Goal: Communication & Community: Ask a question

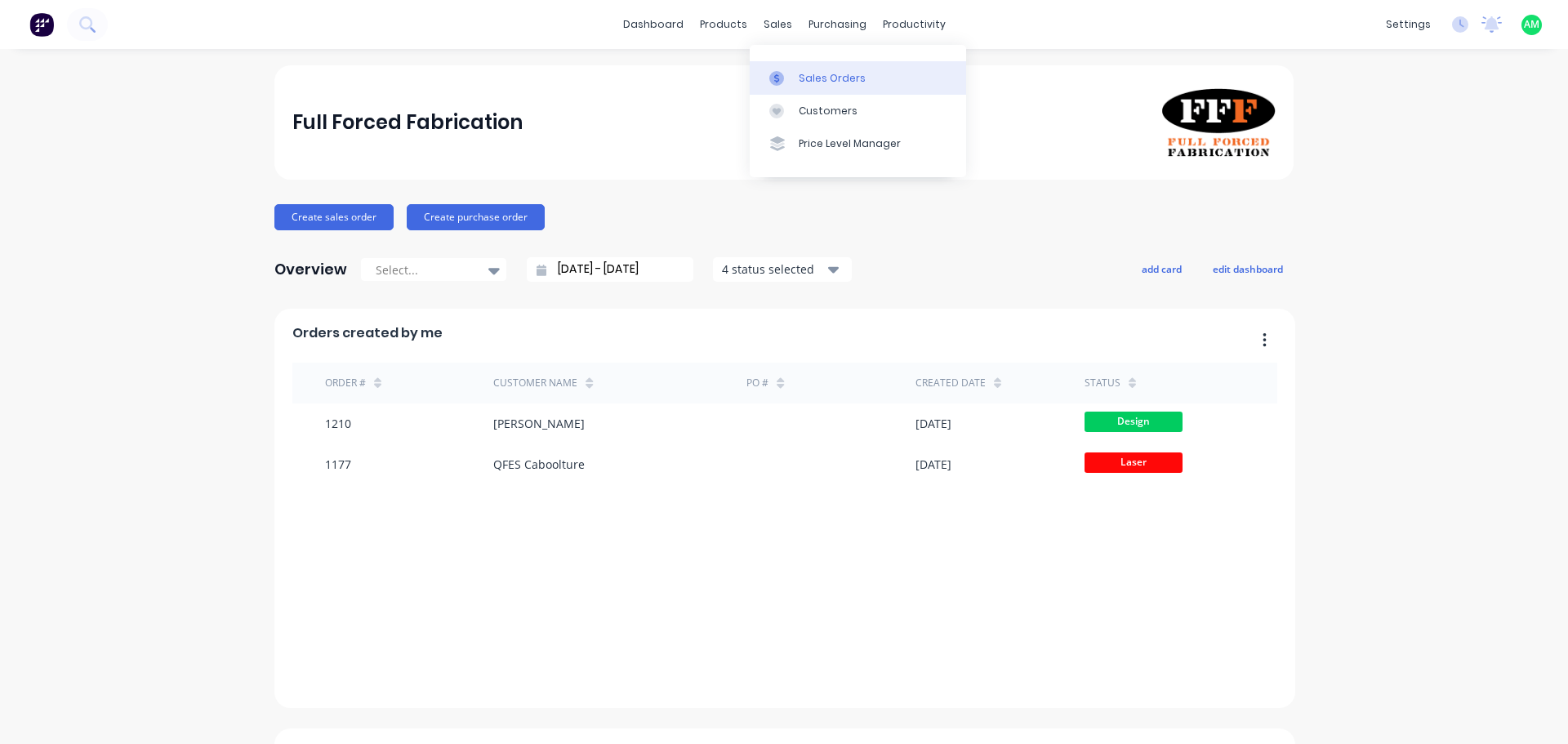
click at [788, 74] on div at bounding box center [781, 77] width 24 height 15
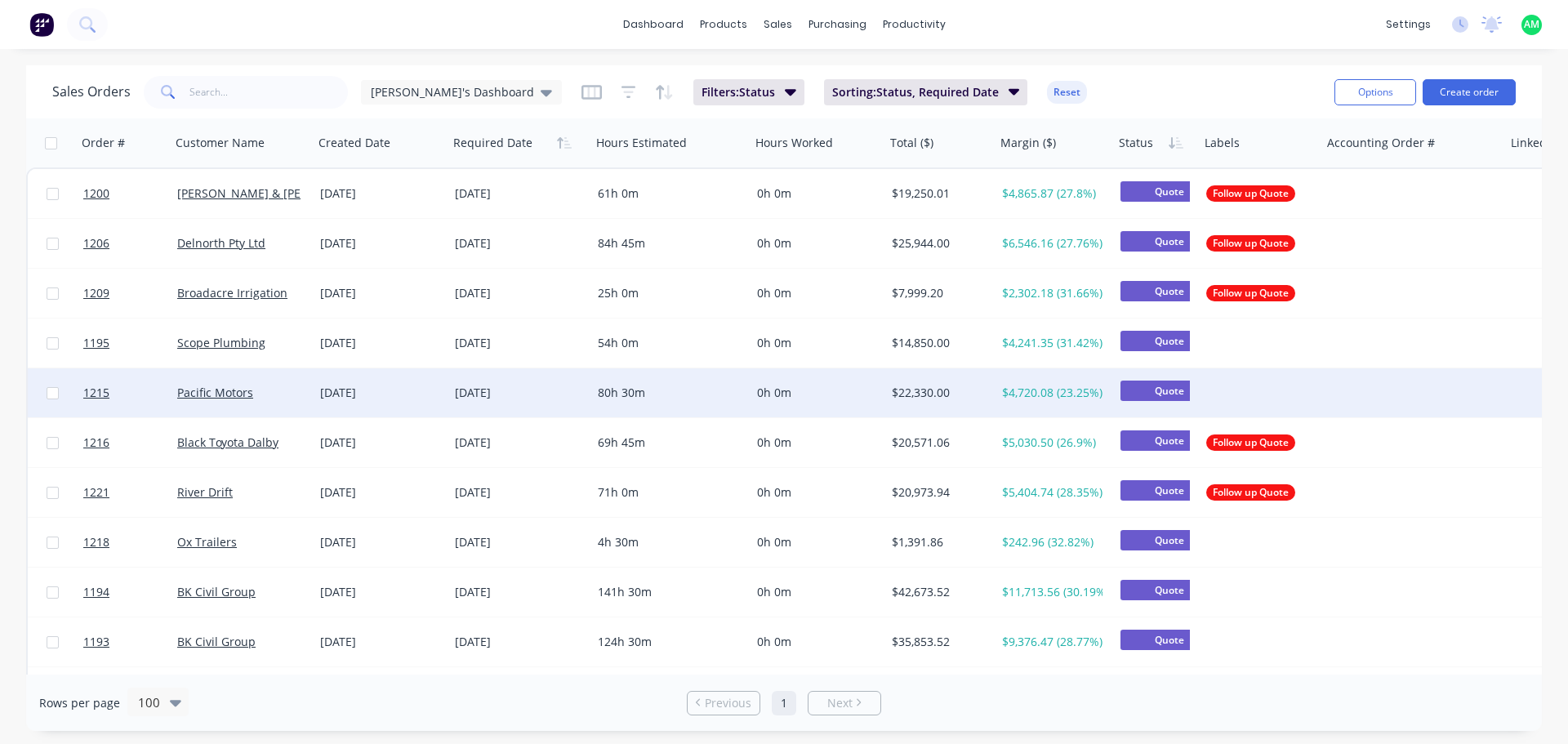
click at [410, 391] on div "[DATE]" at bounding box center [381, 392] width 122 height 16
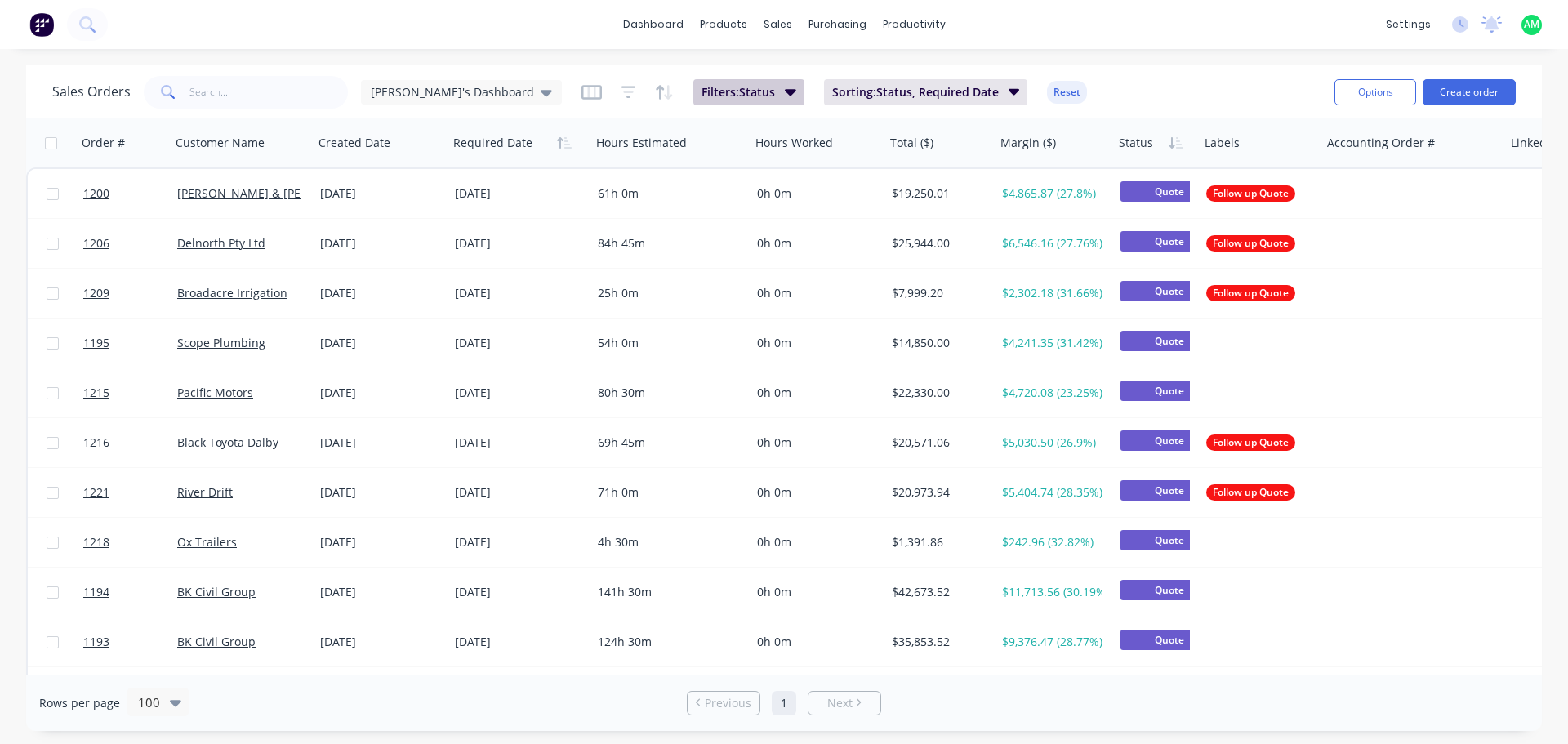
click at [702, 92] on span "Filters: Status" at bounding box center [739, 92] width 74 height 16
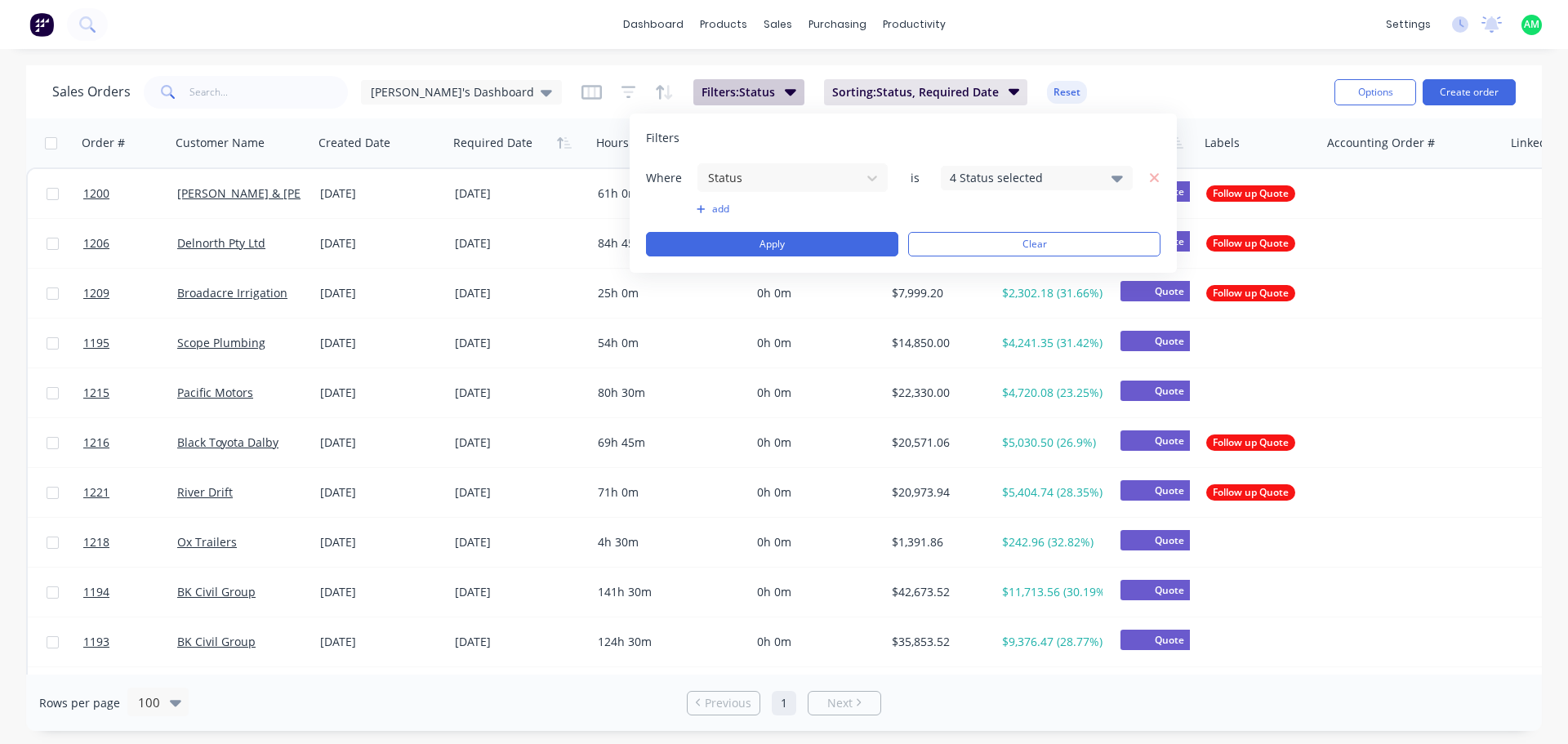
click at [702, 92] on span "Filters: Status" at bounding box center [739, 92] width 74 height 16
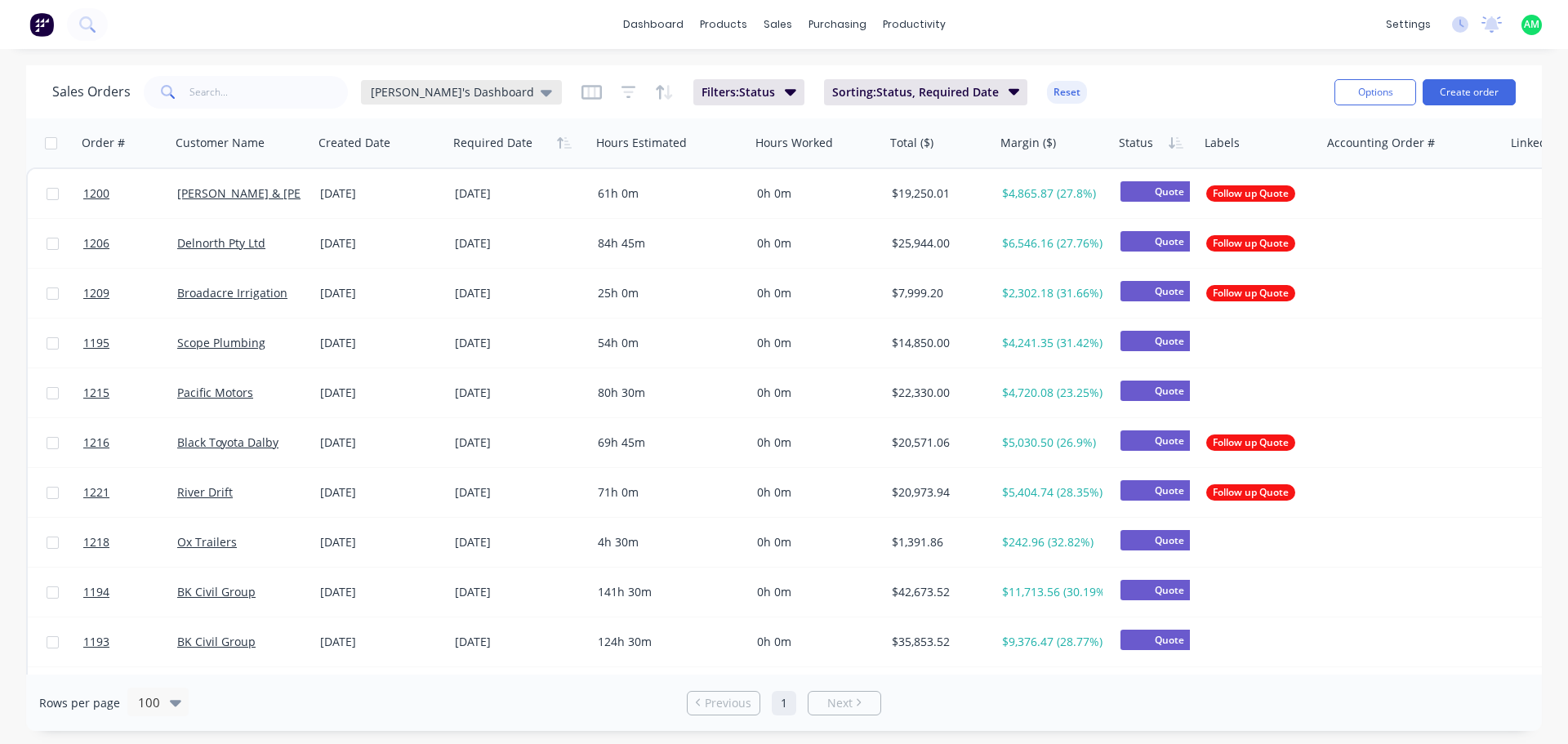
click at [427, 97] on span "[PERSON_NAME]'s Dashboard" at bounding box center [452, 92] width 164 height 17
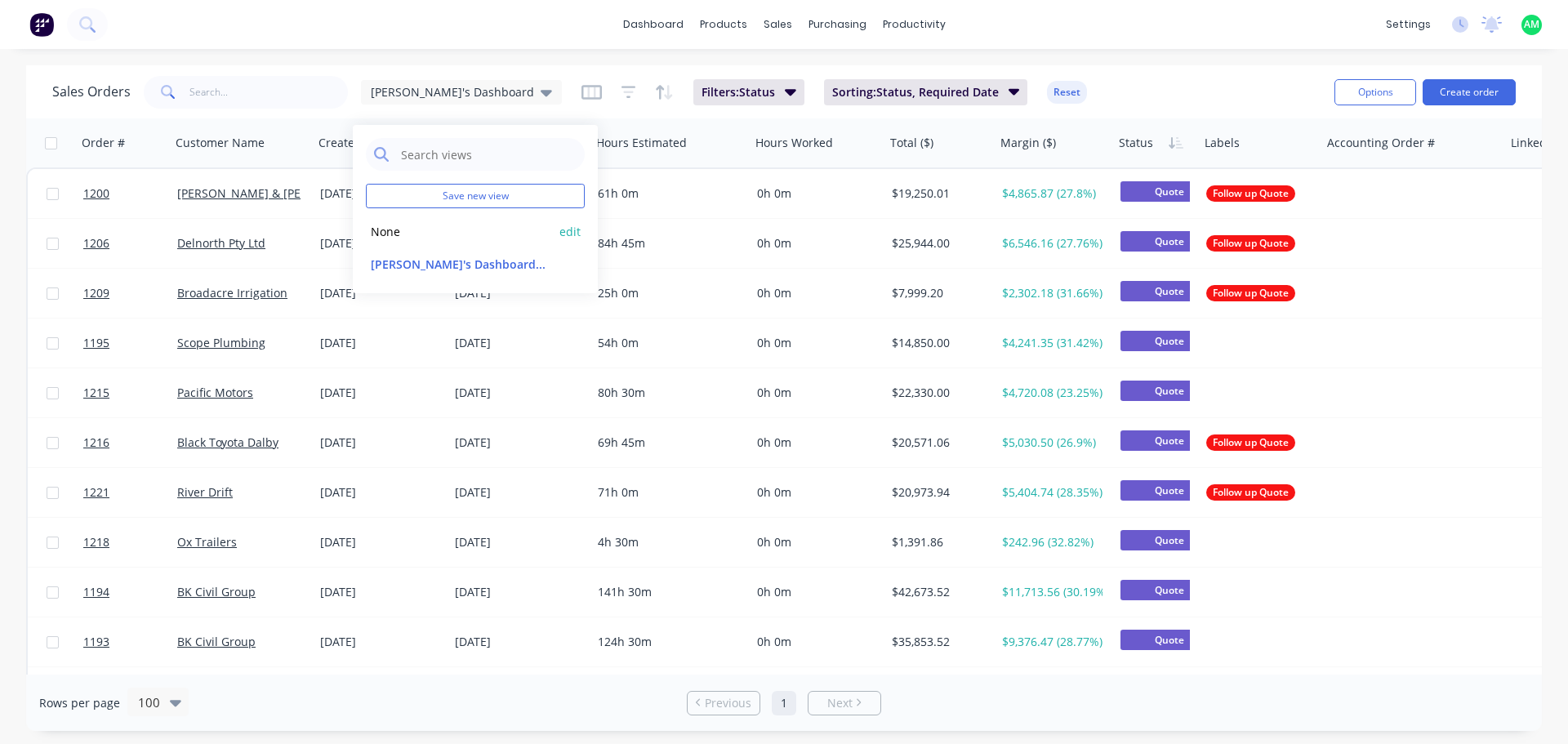
click at [404, 223] on button "None" at bounding box center [459, 231] width 186 height 18
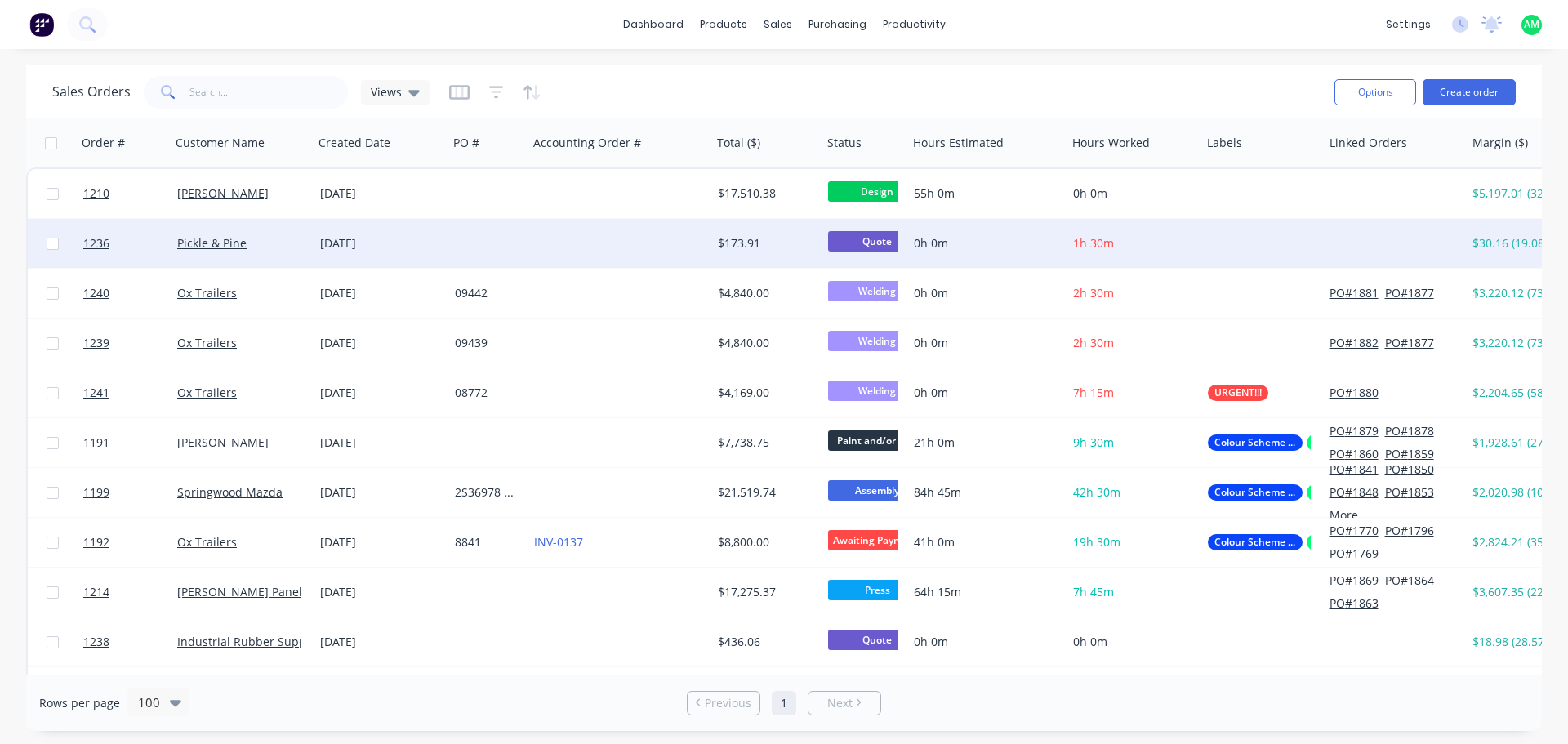
scroll to position [81, 0]
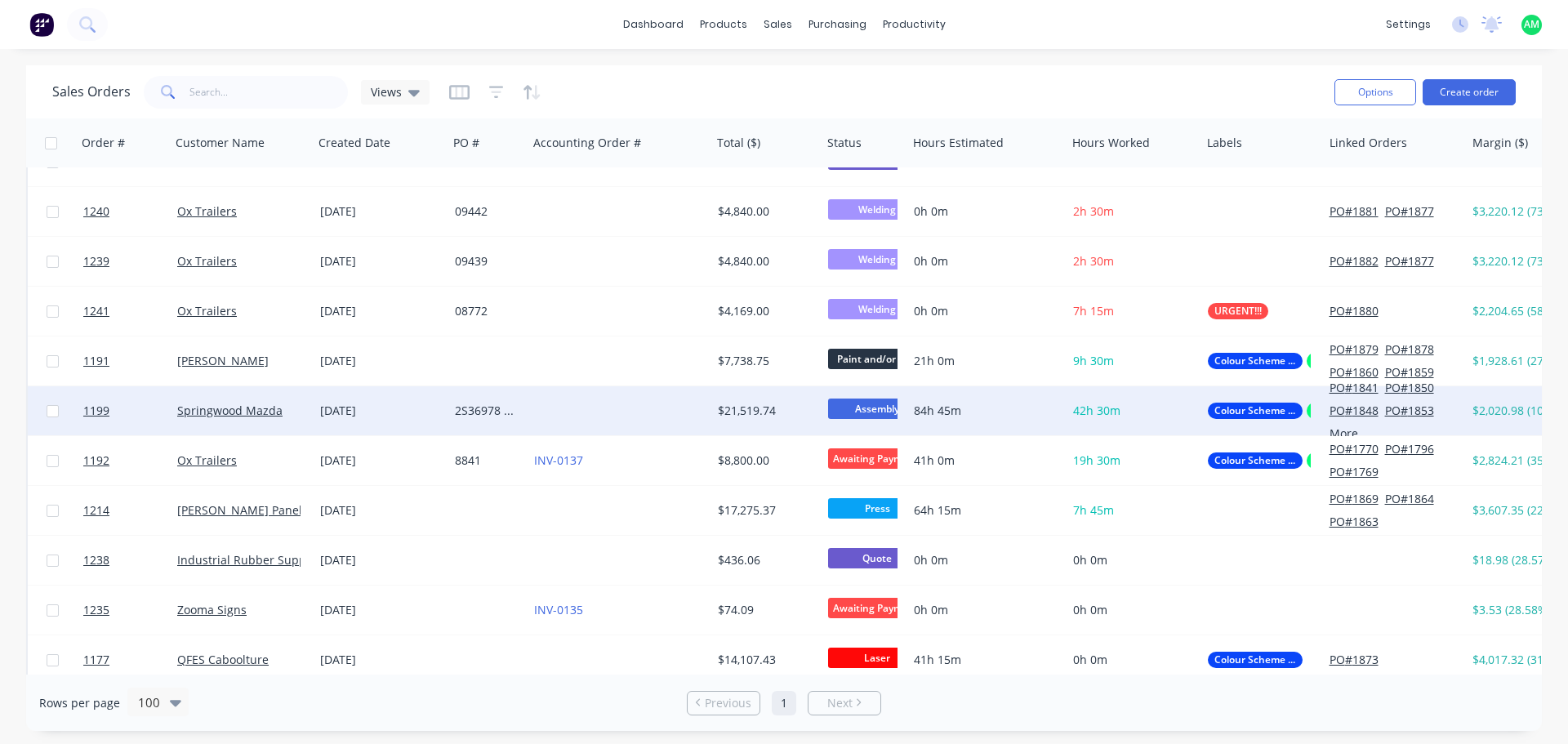
click at [383, 401] on div "[DATE]" at bounding box center [380, 410] width 135 height 49
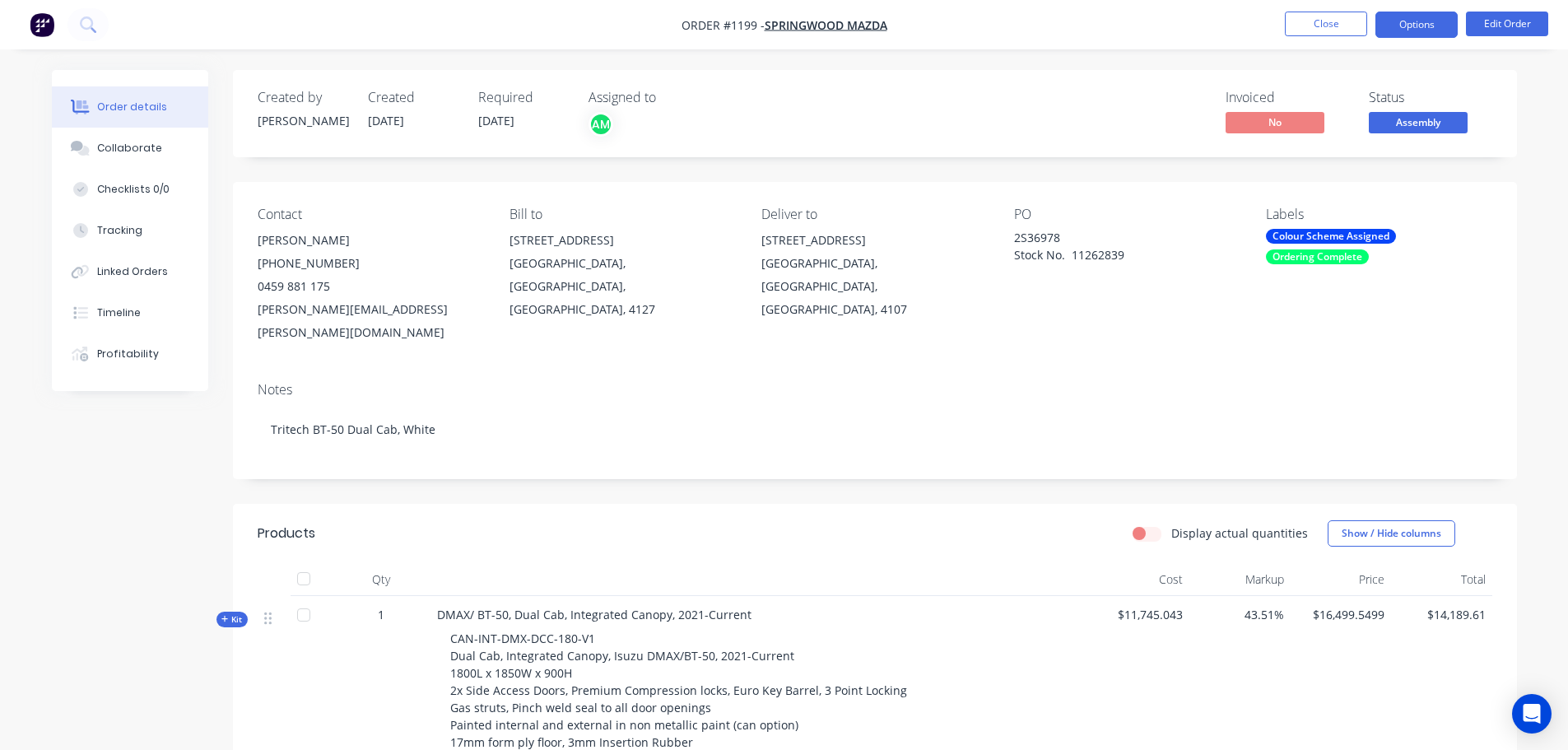
click at [1410, 28] on button "Options" at bounding box center [1416, 24] width 82 height 26
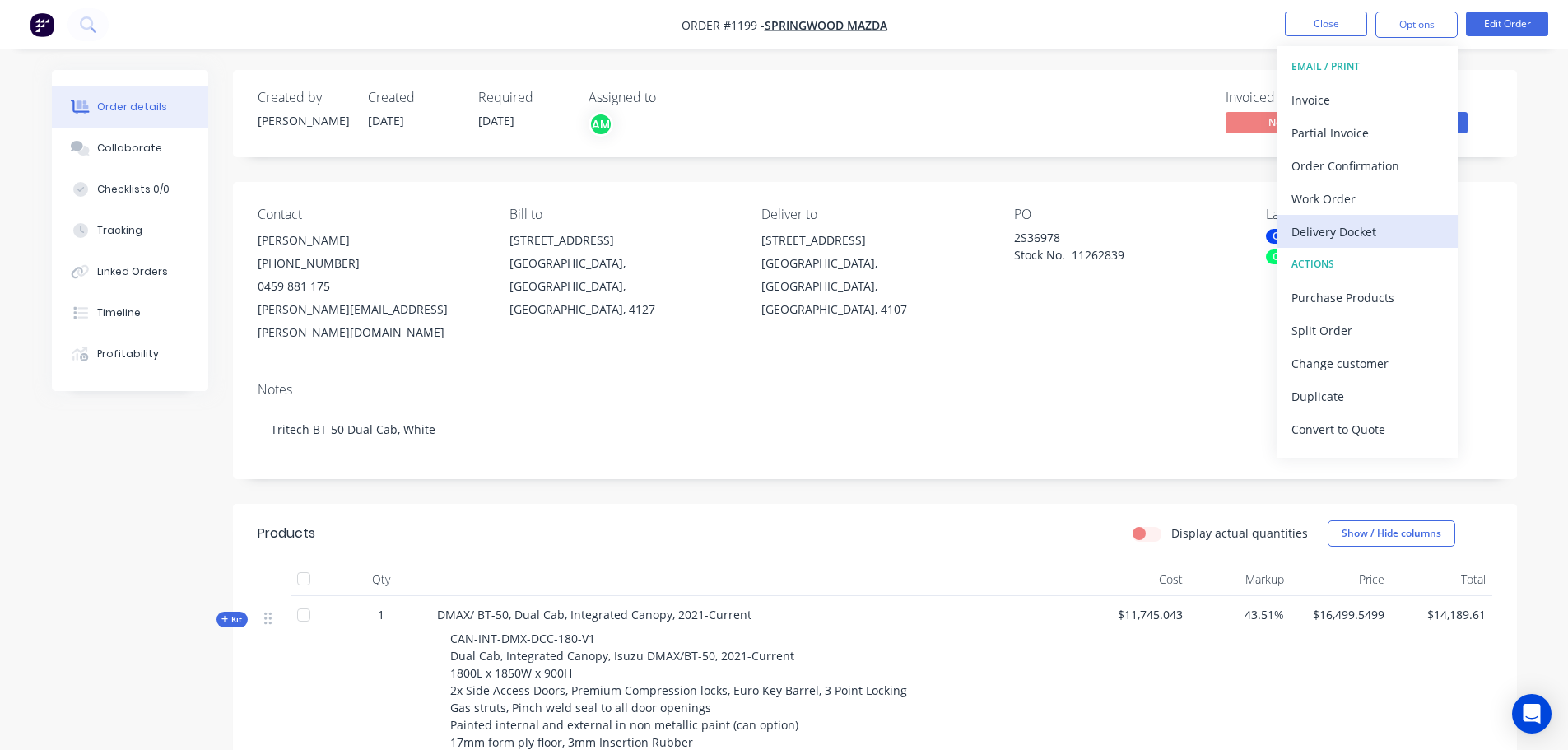
click at [1371, 233] on div "Delivery Docket" at bounding box center [1366, 231] width 151 height 23
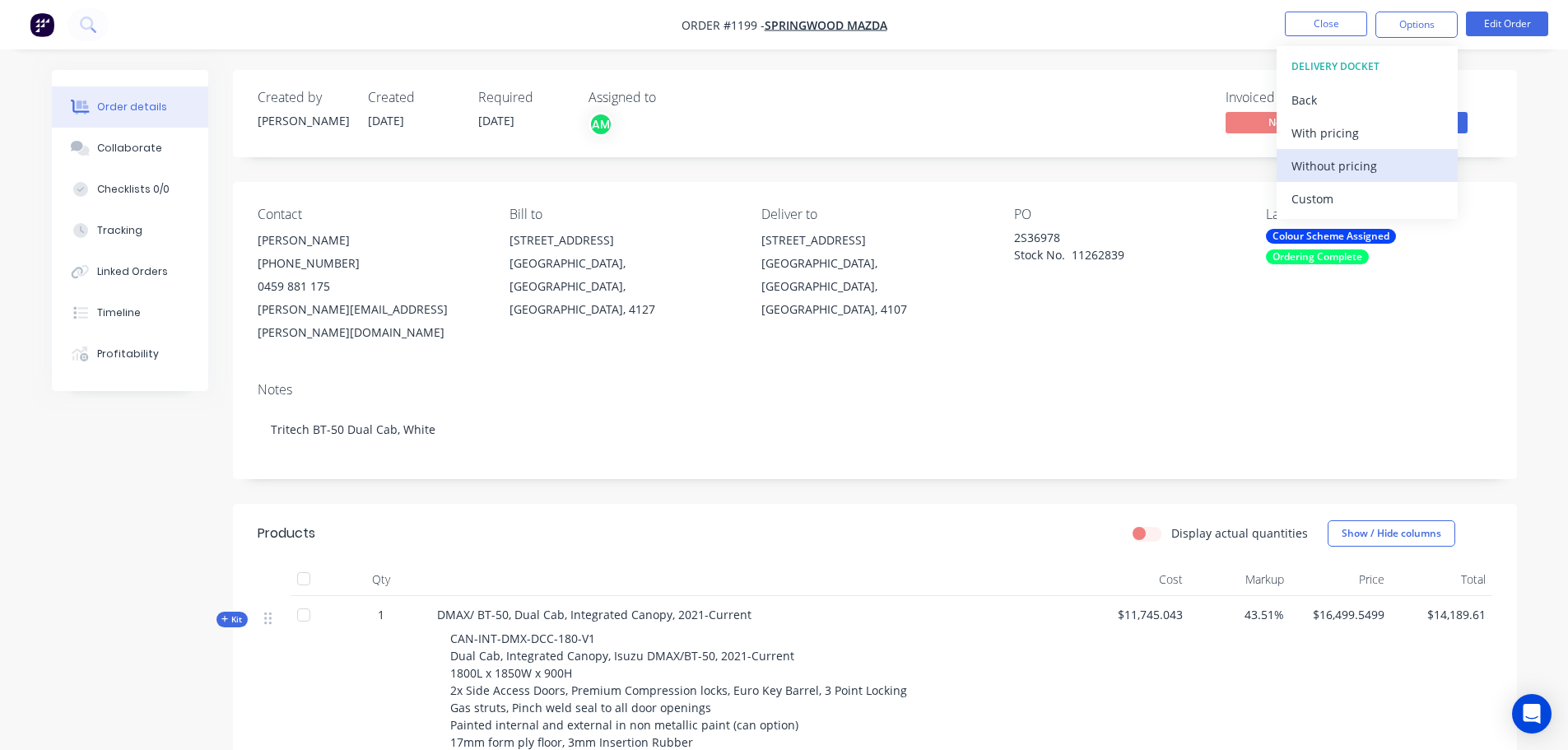
click at [1372, 165] on div "Without pricing" at bounding box center [1366, 166] width 151 height 23
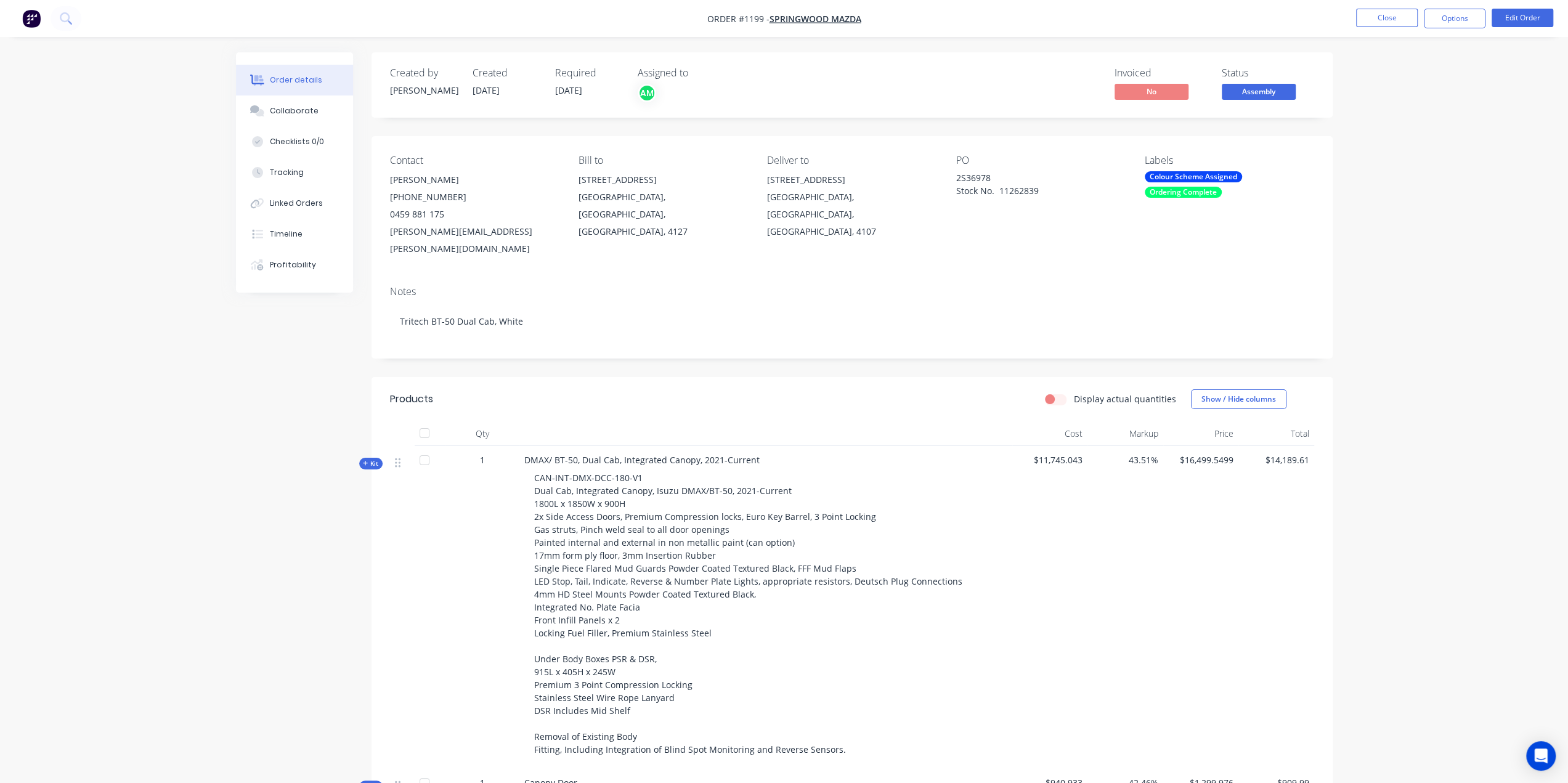
click at [1182, 21] on button "Close" at bounding box center [1386, 18] width 61 height 18
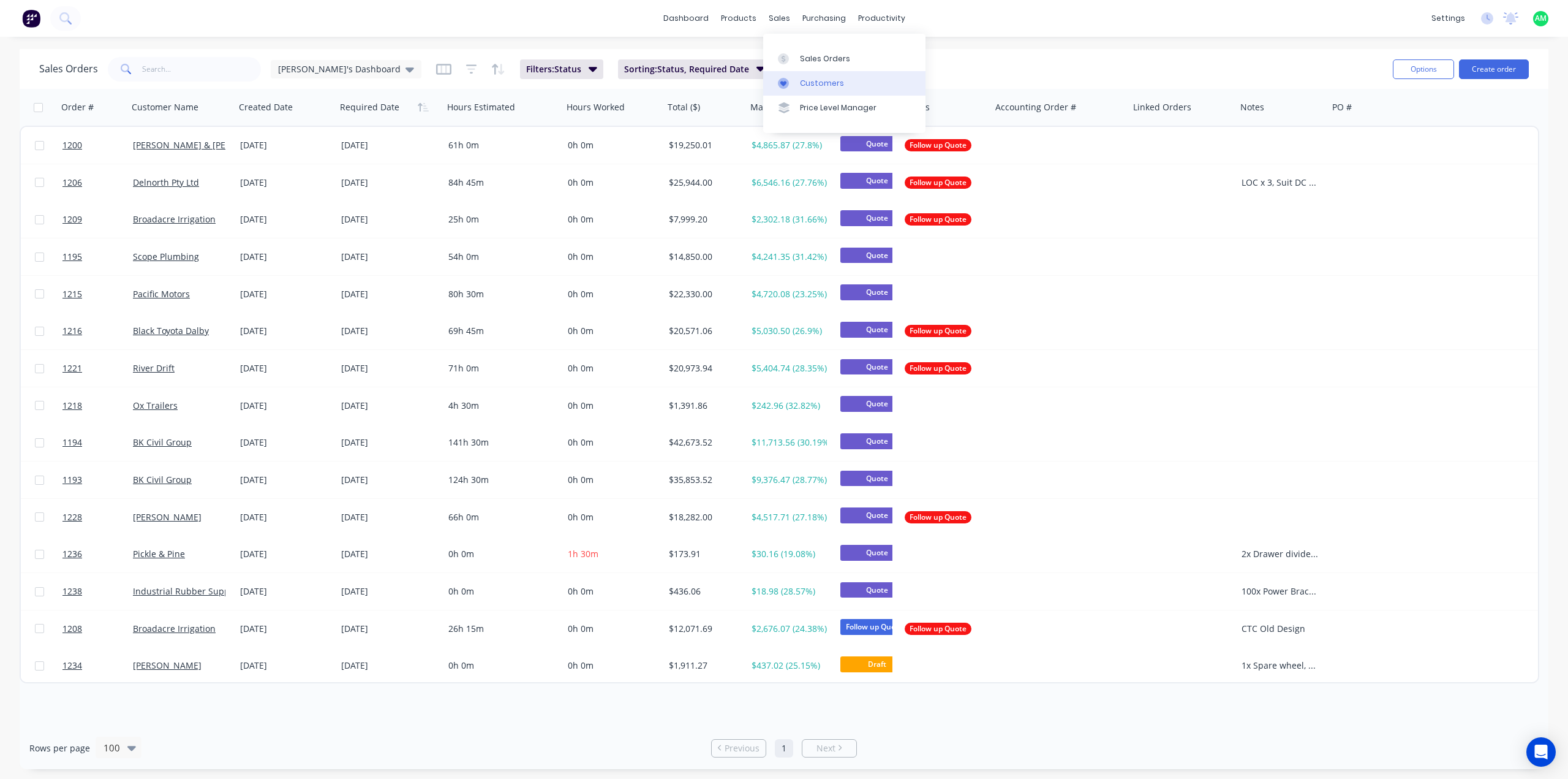
click at [820, 81] on div "Customers" at bounding box center [822, 83] width 44 height 11
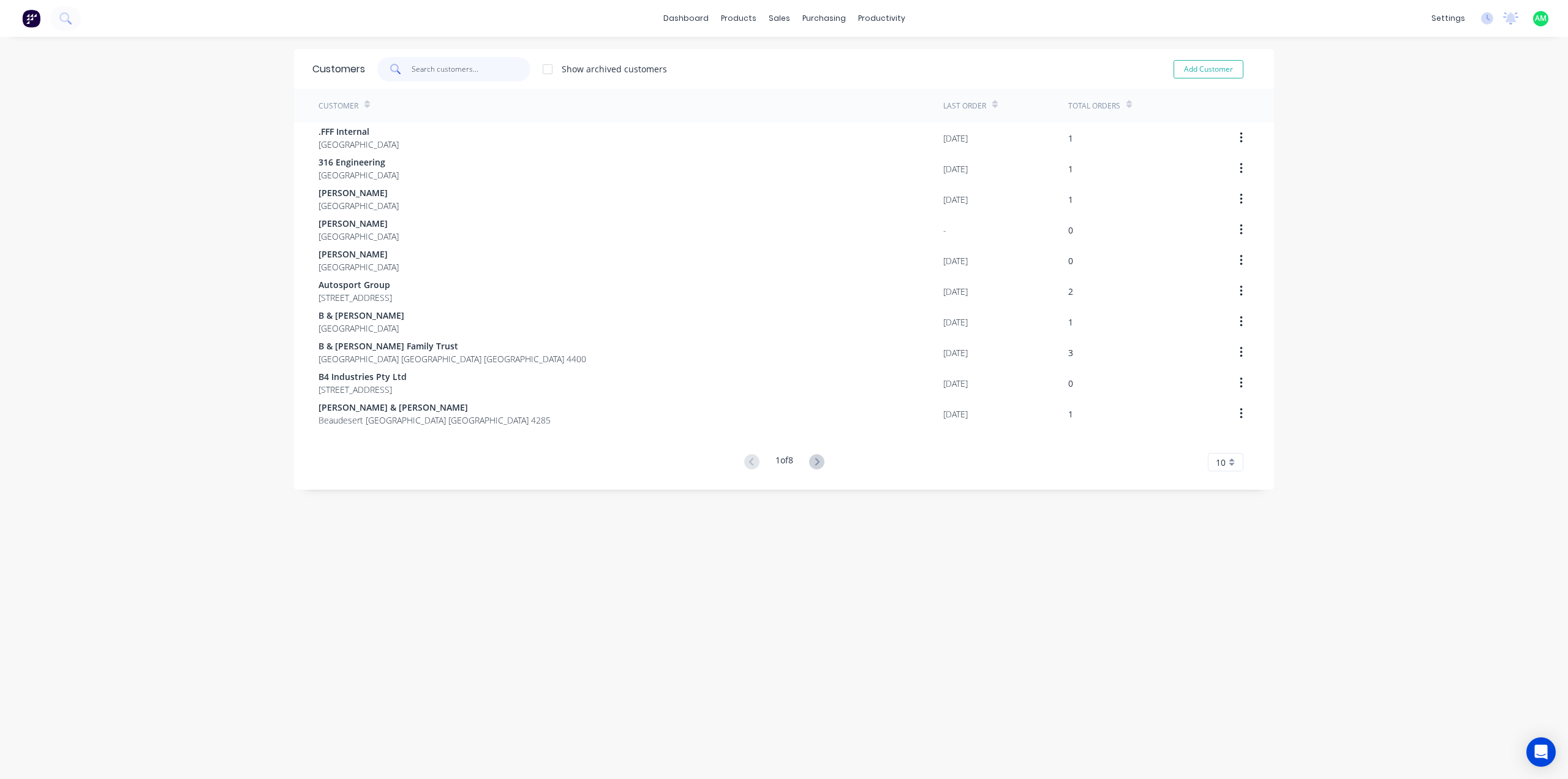
click at [440, 76] on input "text" at bounding box center [471, 69] width 120 height 25
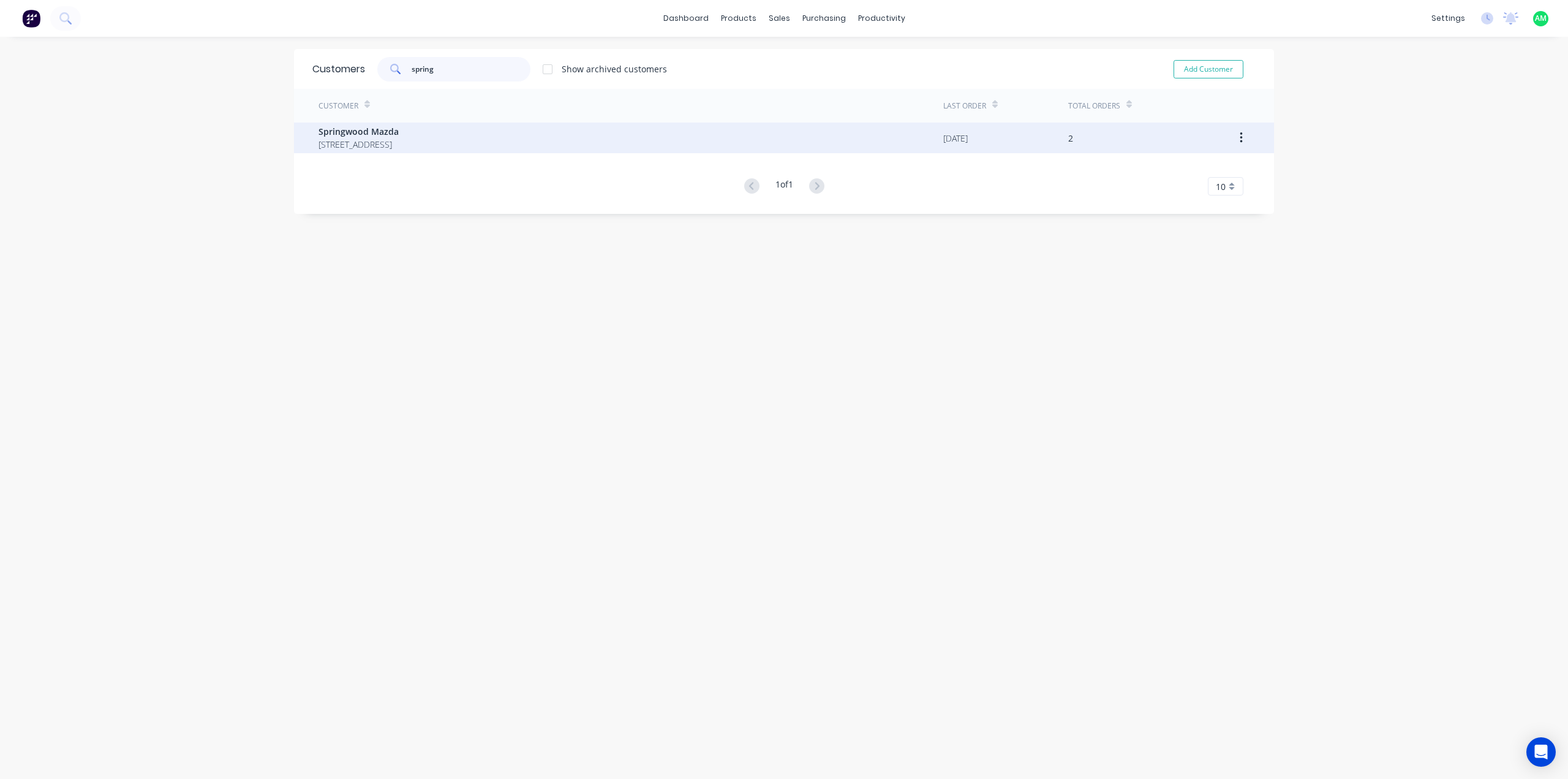
type input "spring"
click at [399, 147] on span "[STREET_ADDRESS]" at bounding box center [359, 144] width 81 height 13
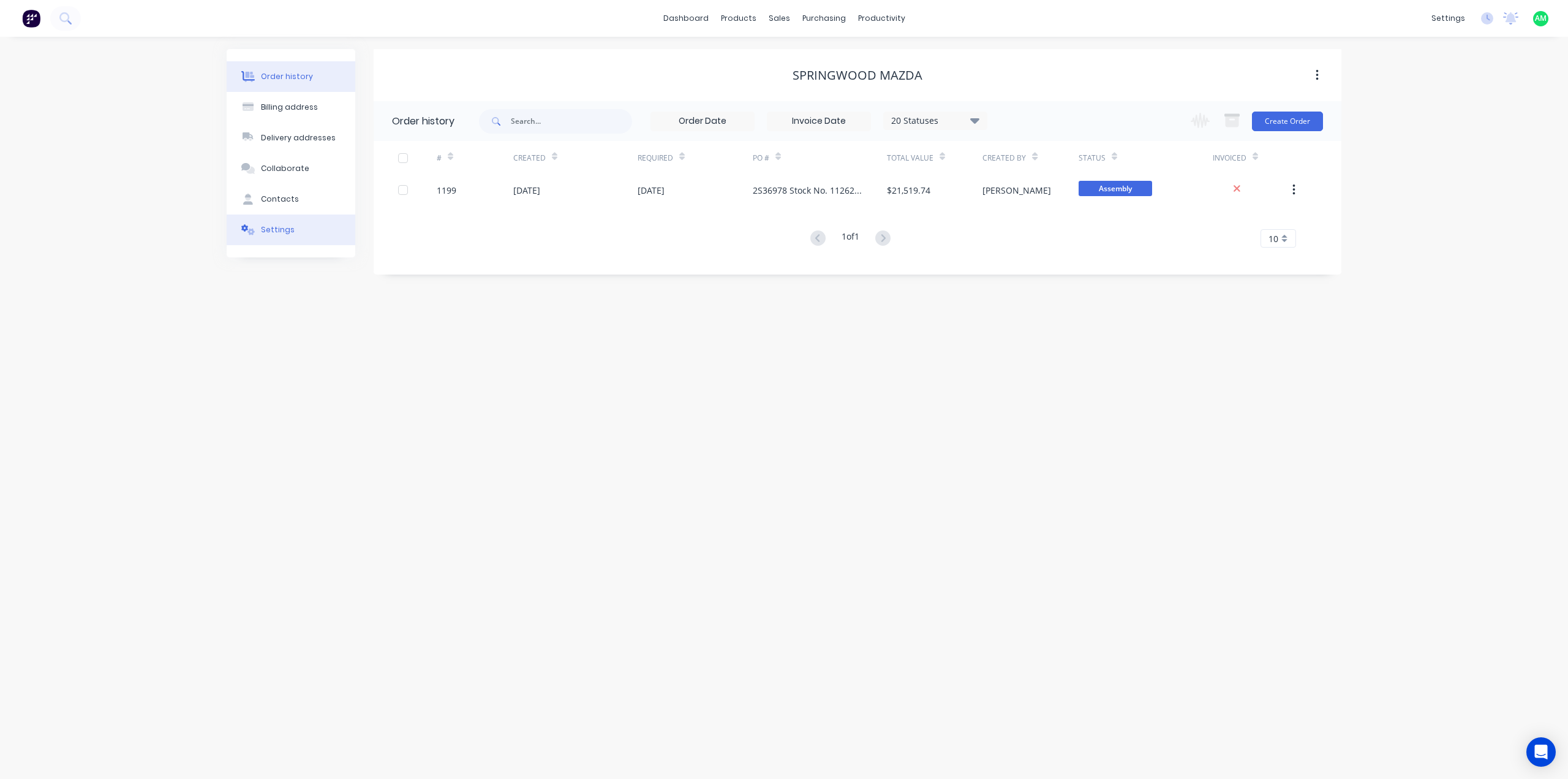
click at [277, 227] on div "Settings" at bounding box center [278, 229] width 33 height 11
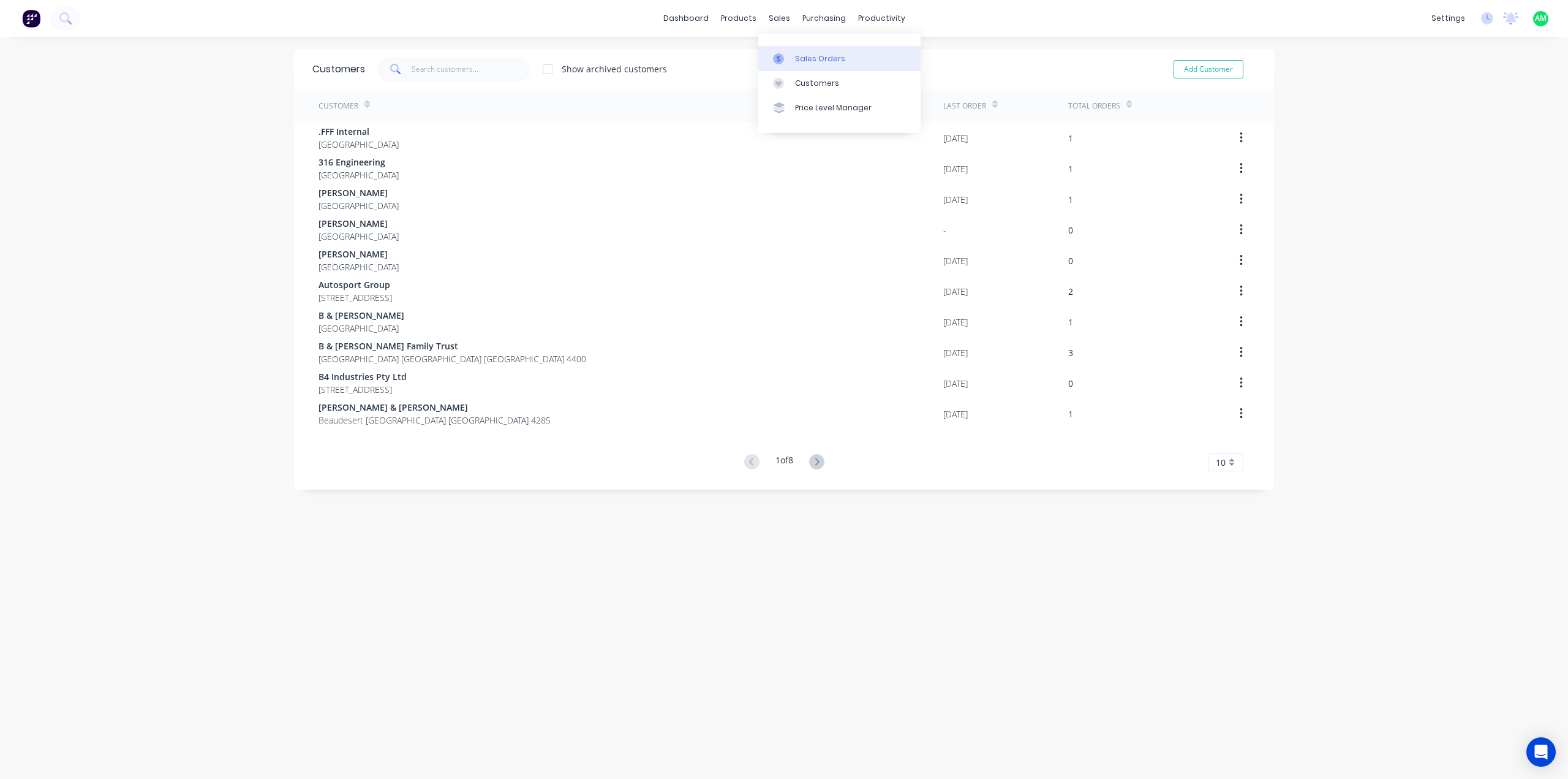
click at [801, 57] on div "Sales Orders" at bounding box center [820, 58] width 50 height 11
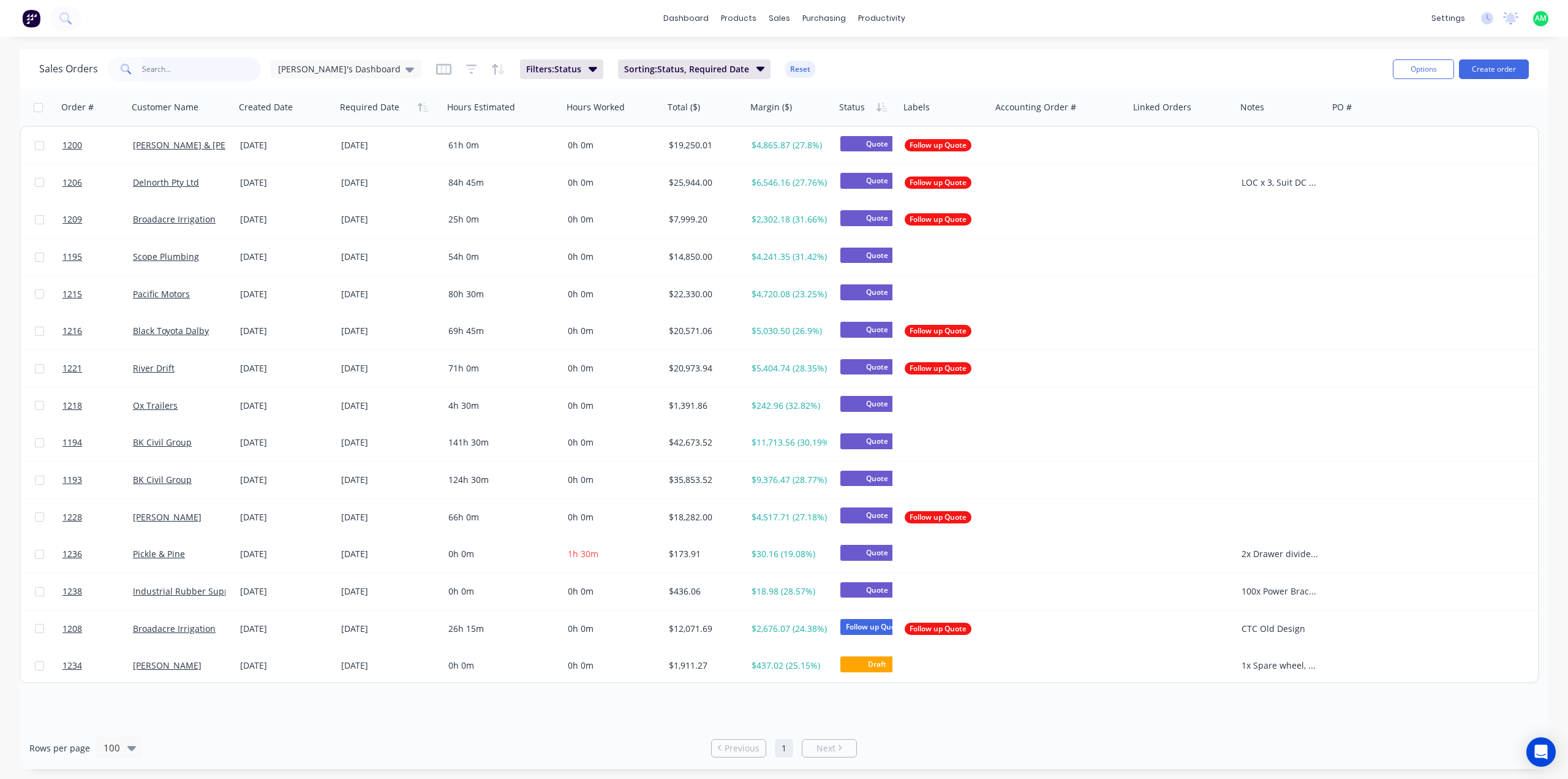
click at [204, 73] on input "text" at bounding box center [202, 69] width 120 height 25
type input "1199"
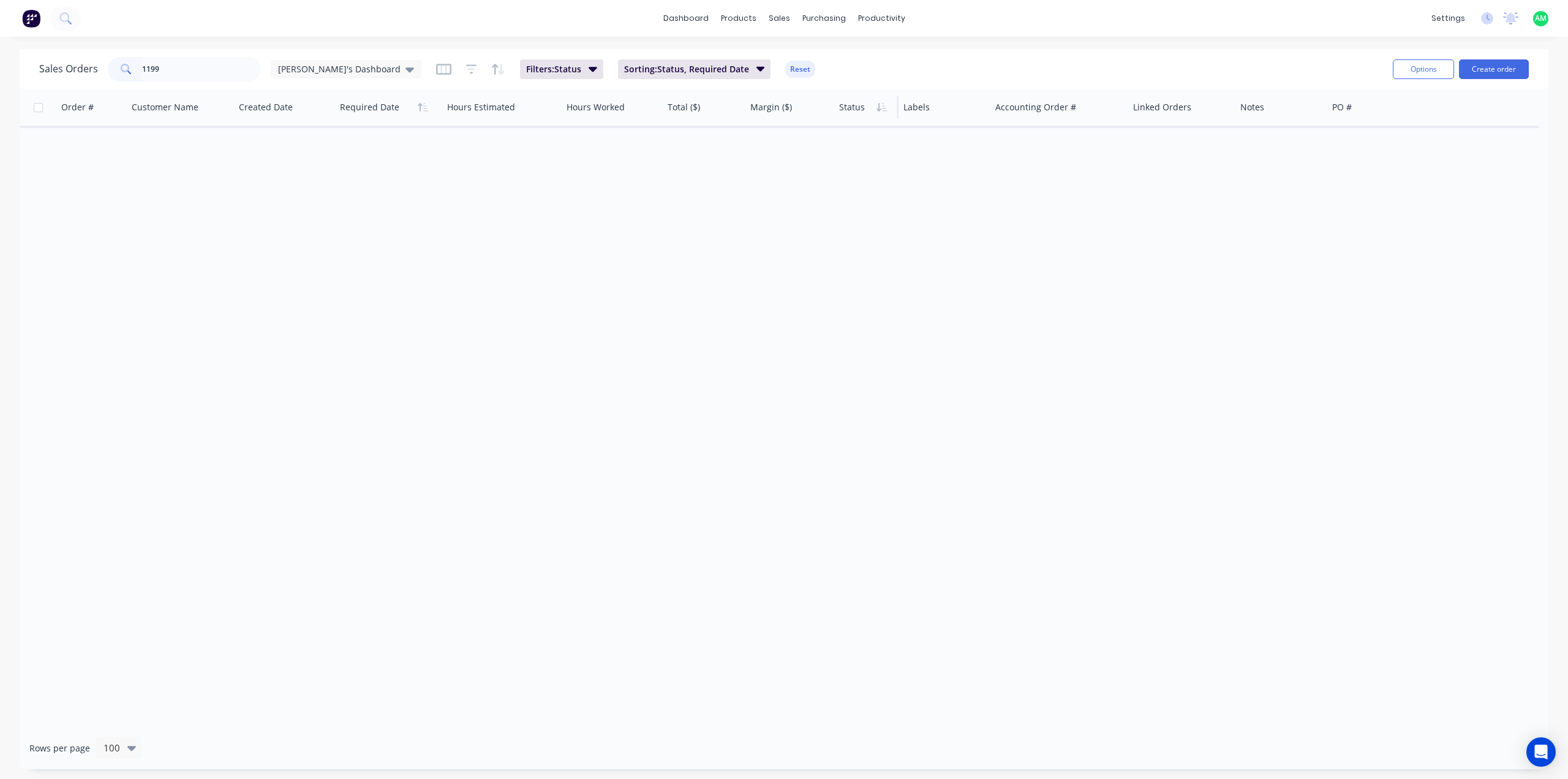
click at [857, 112] on div at bounding box center [865, 107] width 52 height 25
click at [860, 156] on button "Filter column" at bounding box center [885, 156] width 92 height 25
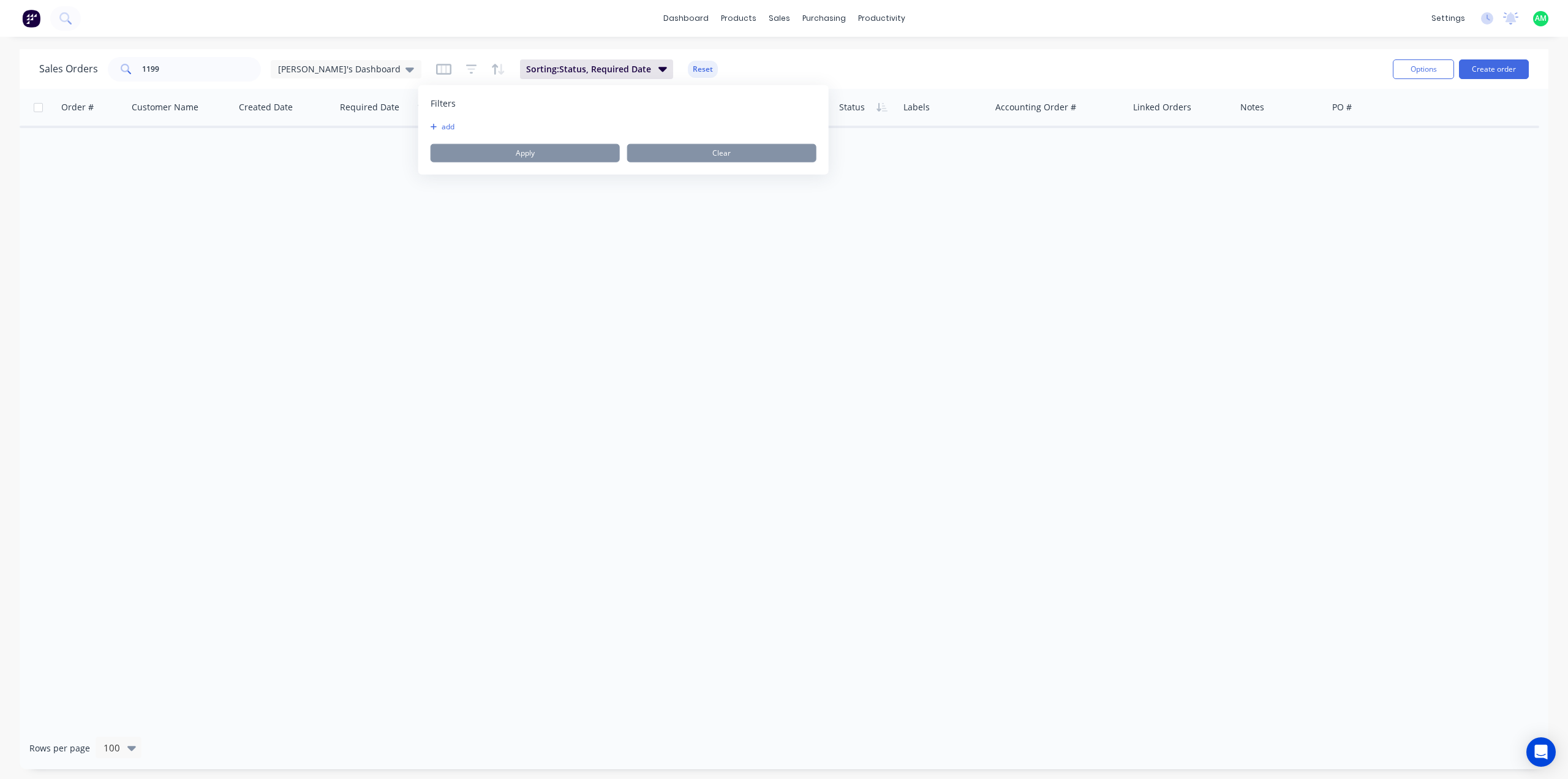
click at [712, 255] on div "Order # Customer Name Created Date Required Date Hours Estimated Hours Worked T…" at bounding box center [784, 407] width 1529 height 638
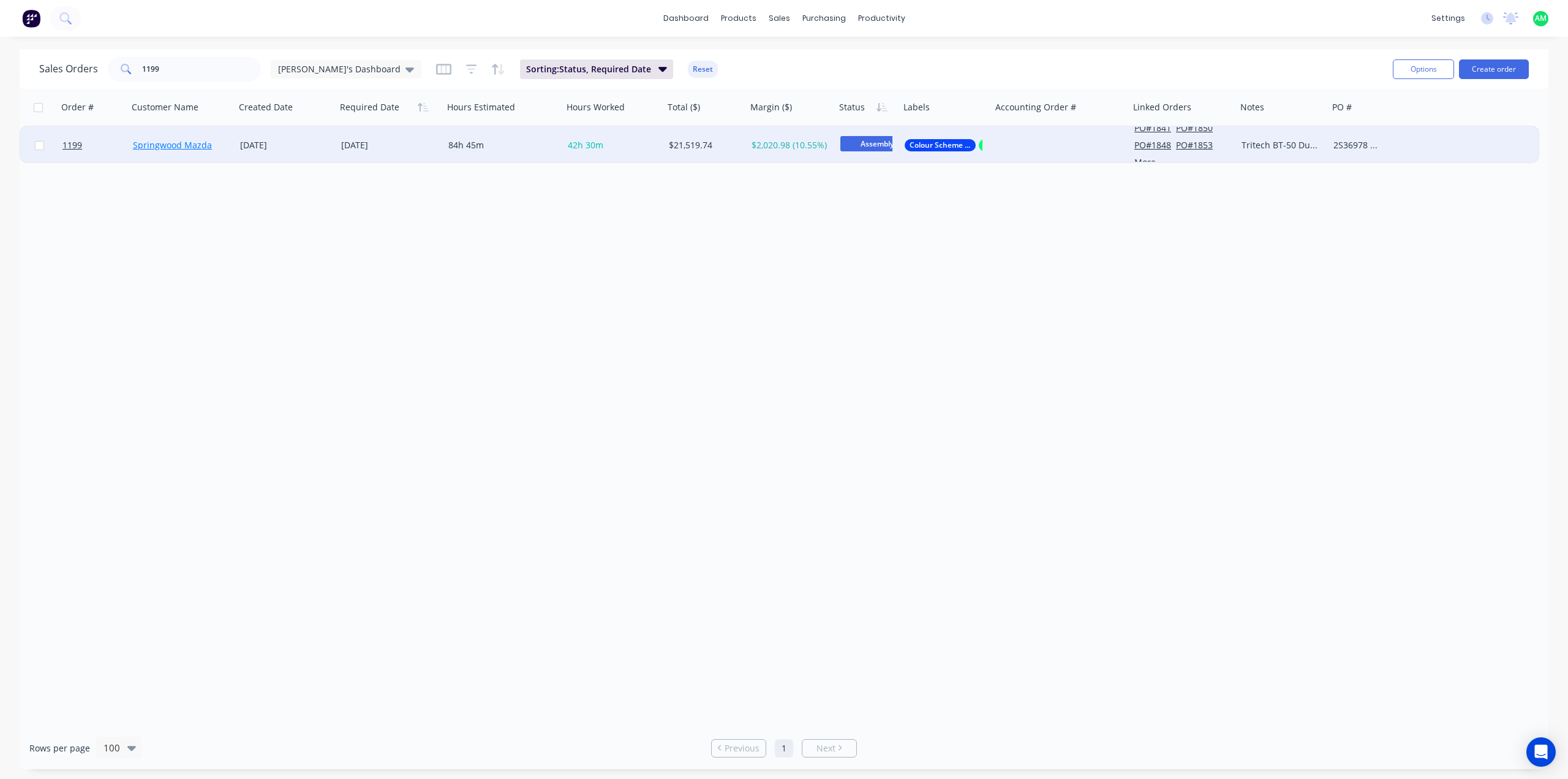
click at [175, 147] on link "Springwood Mazda" at bounding box center [172, 145] width 79 height 12
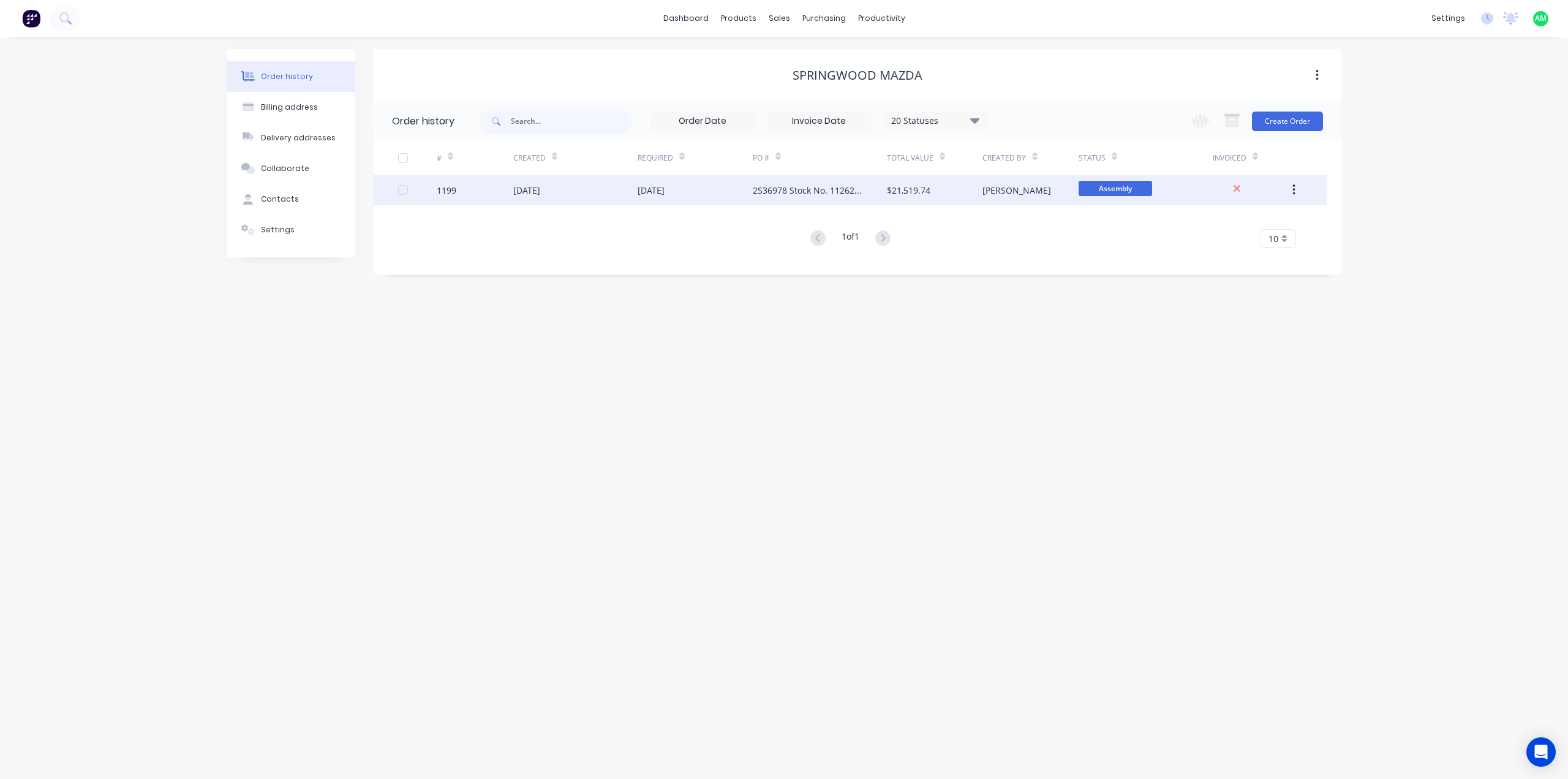
click at [828, 189] on div "2S36978 Stock No. 11262839" at bounding box center [807, 190] width 110 height 13
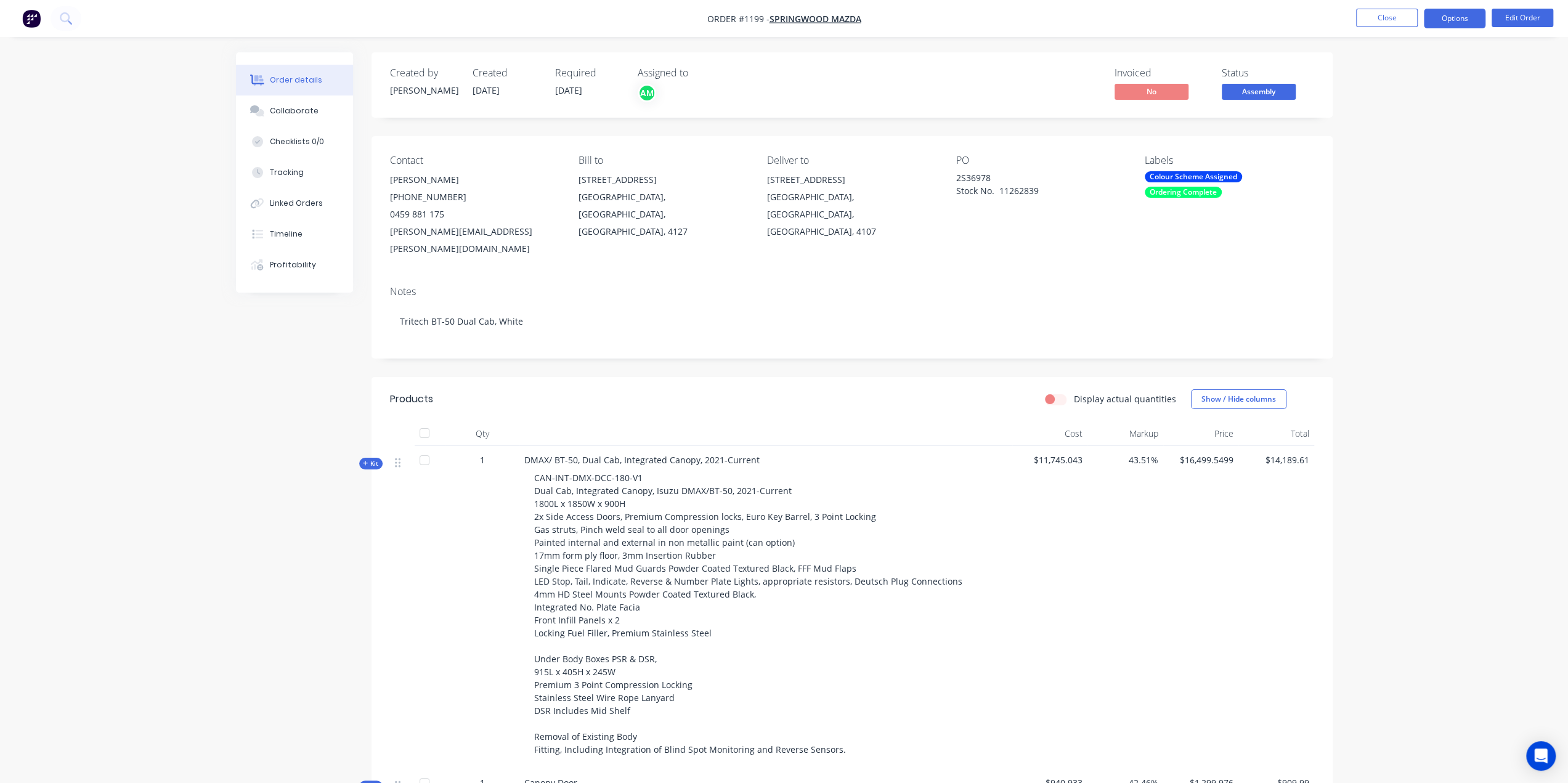
click at [1182, 23] on button "Options" at bounding box center [1454, 18] width 61 height 20
click at [1182, 76] on div "Invoice" at bounding box center [1417, 74] width 113 height 18
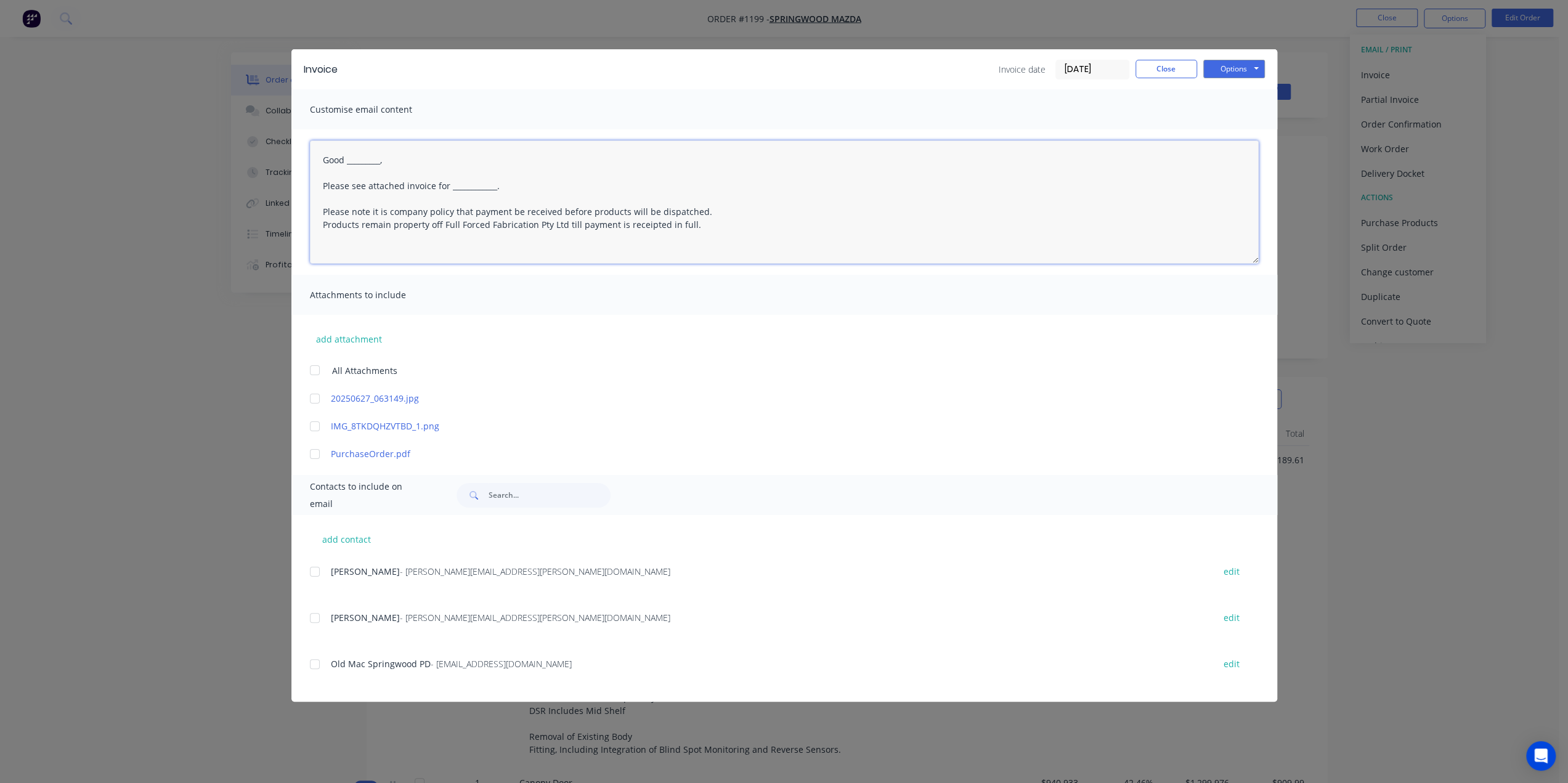
click at [398, 163] on textarea "Good _________, Please see attached invoice for ____________. Please note it is…" at bounding box center [784, 201] width 949 height 123
type textarea "Good Morning, Please see attached invoice for ____________. Please note it is c…"
click at [1144, 73] on button "Close" at bounding box center [1166, 69] width 61 height 18
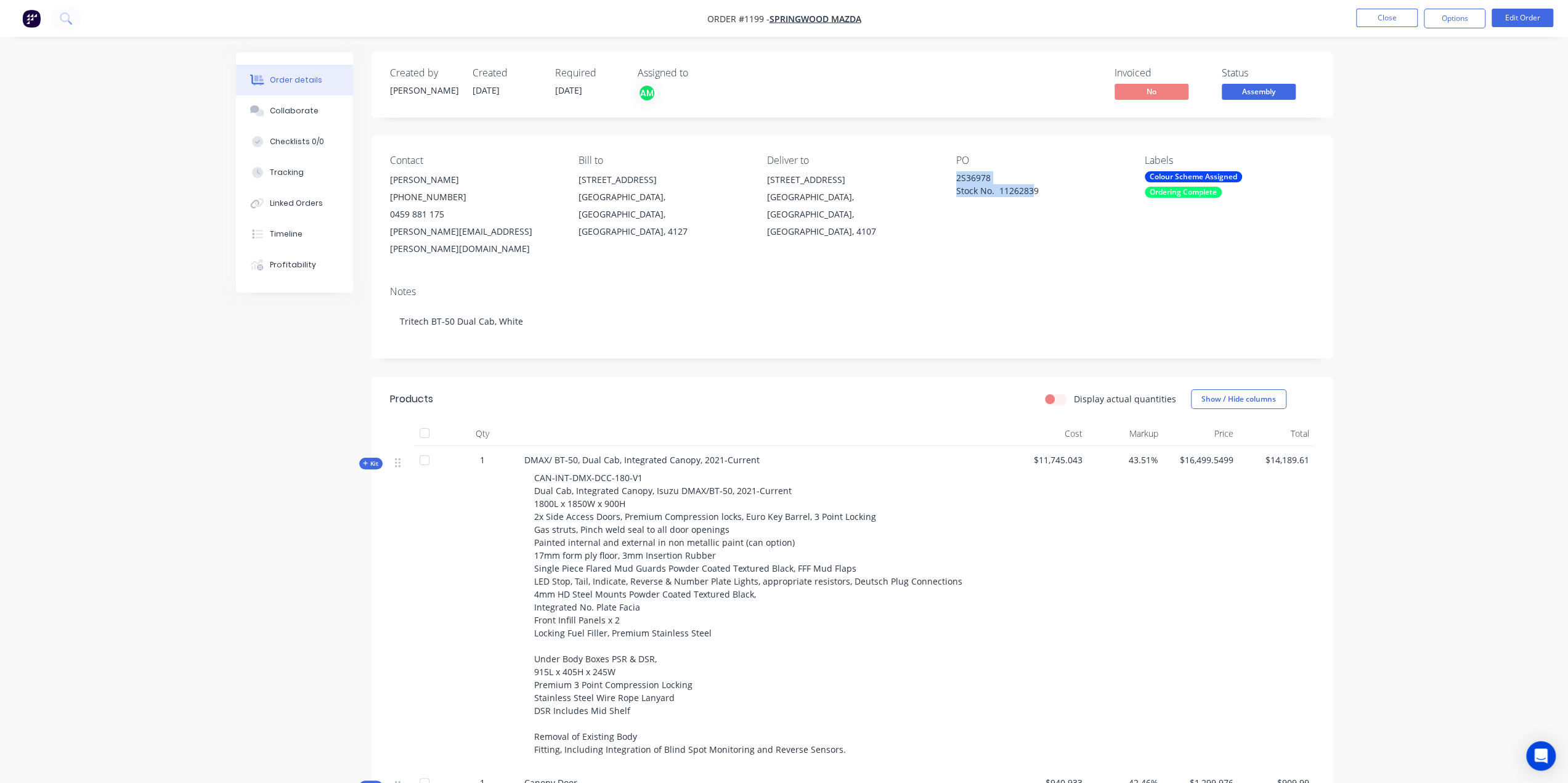
drag, startPoint x: 1028, startPoint y: 191, endPoint x: 953, endPoint y: 184, distance: 75.3
click at [953, 184] on div "Contact [PERSON_NAME] [PHONE_NUMBER] [PERSON_NAME][EMAIL_ADDRESS][PERSON_NAME][…" at bounding box center [852, 207] width 961 height 140
drag, startPoint x: 1050, startPoint y: 198, endPoint x: 1043, endPoint y: 197, distance: 7.1
click at [1049, 198] on div "PO 2S36978 Stock No. 11262839" at bounding box center [1040, 206] width 169 height 103
drag, startPoint x: 1037, startPoint y: 190, endPoint x: 955, endPoint y: 174, distance: 83.5
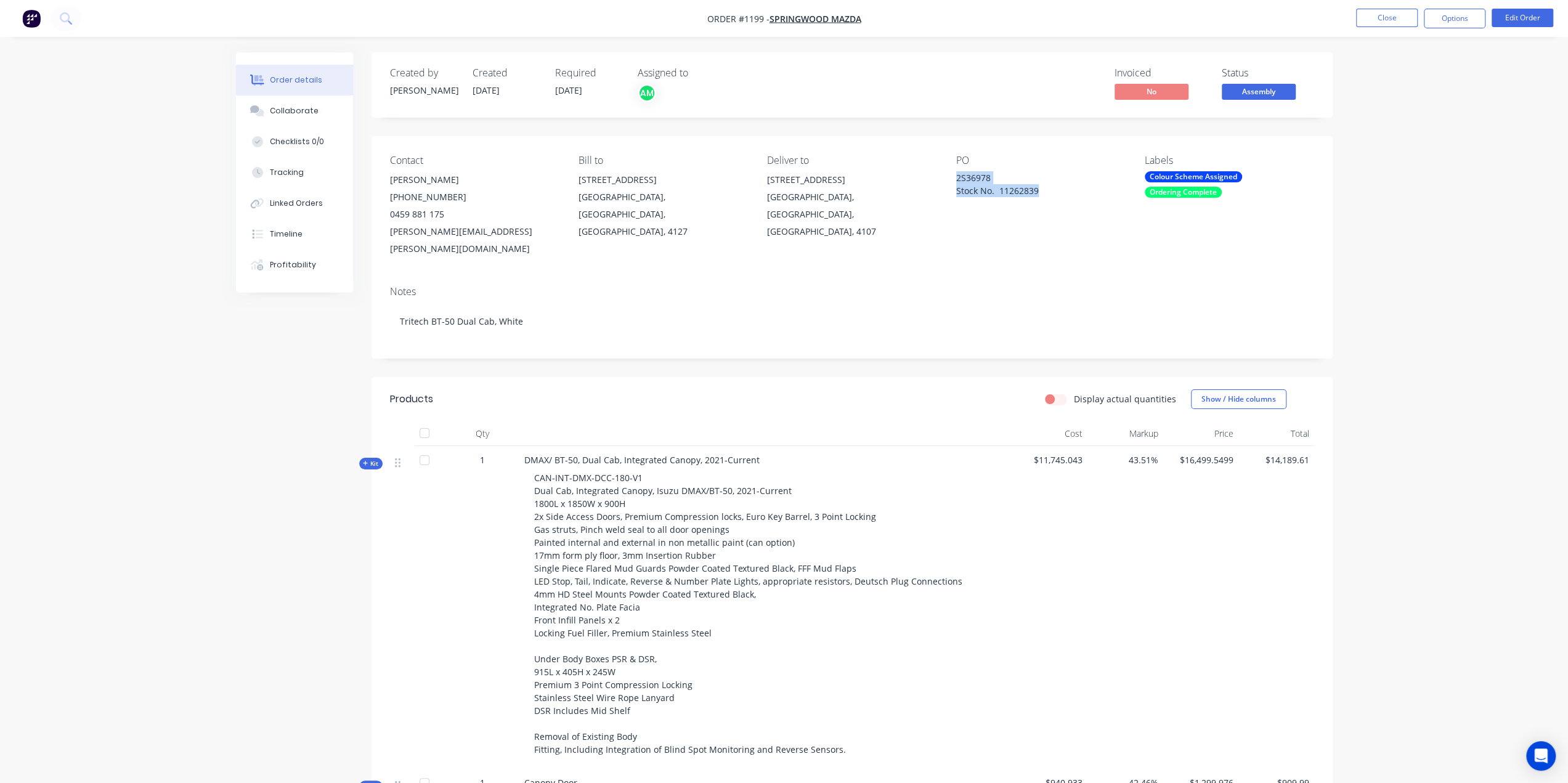
click at [955, 174] on div "Contact [PERSON_NAME] [PHONE_NUMBER] [PERSON_NAME][EMAIL_ADDRESS][PERSON_NAME][…" at bounding box center [852, 207] width 961 height 140
copy div "2S36978 Stock No. 11262839"
click at [1182, 26] on button "Options" at bounding box center [1454, 18] width 61 height 20
click at [1182, 81] on div "Invoice" at bounding box center [1417, 74] width 113 height 18
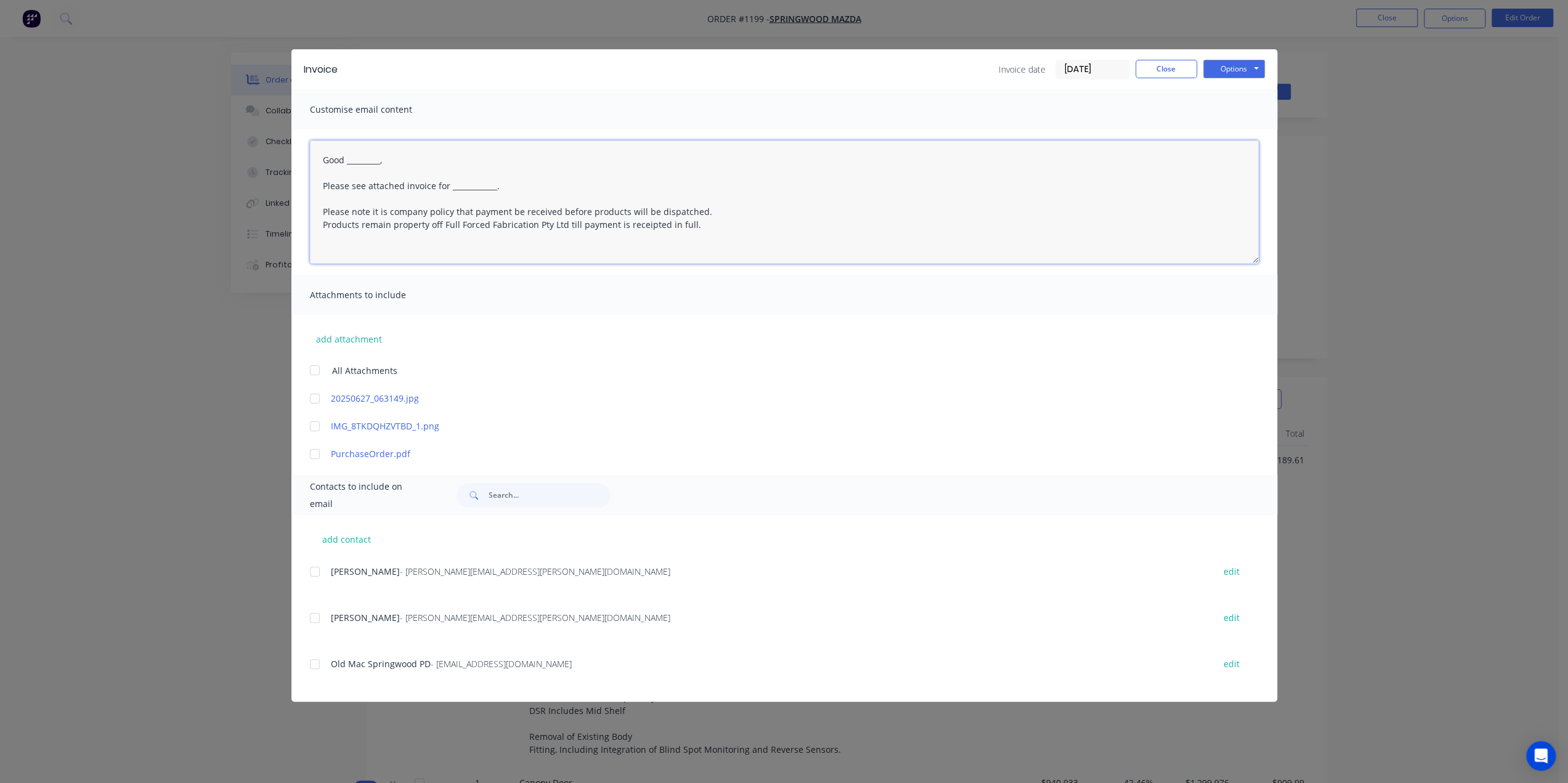
click at [494, 188] on textarea "Good _________, Please see attached invoice for ____________. Please note it is…" at bounding box center [784, 201] width 949 height 123
paste textarea "2S36978 Stock No. 11262839"
click at [382, 162] on textarea "Good _________, Please see attached invoice for PO 2S36978 Stock No. 11262839. …" at bounding box center [784, 201] width 949 height 123
click at [315, 560] on div at bounding box center [315, 571] width 25 height 25
click at [317, 560] on div at bounding box center [315, 618] width 25 height 25
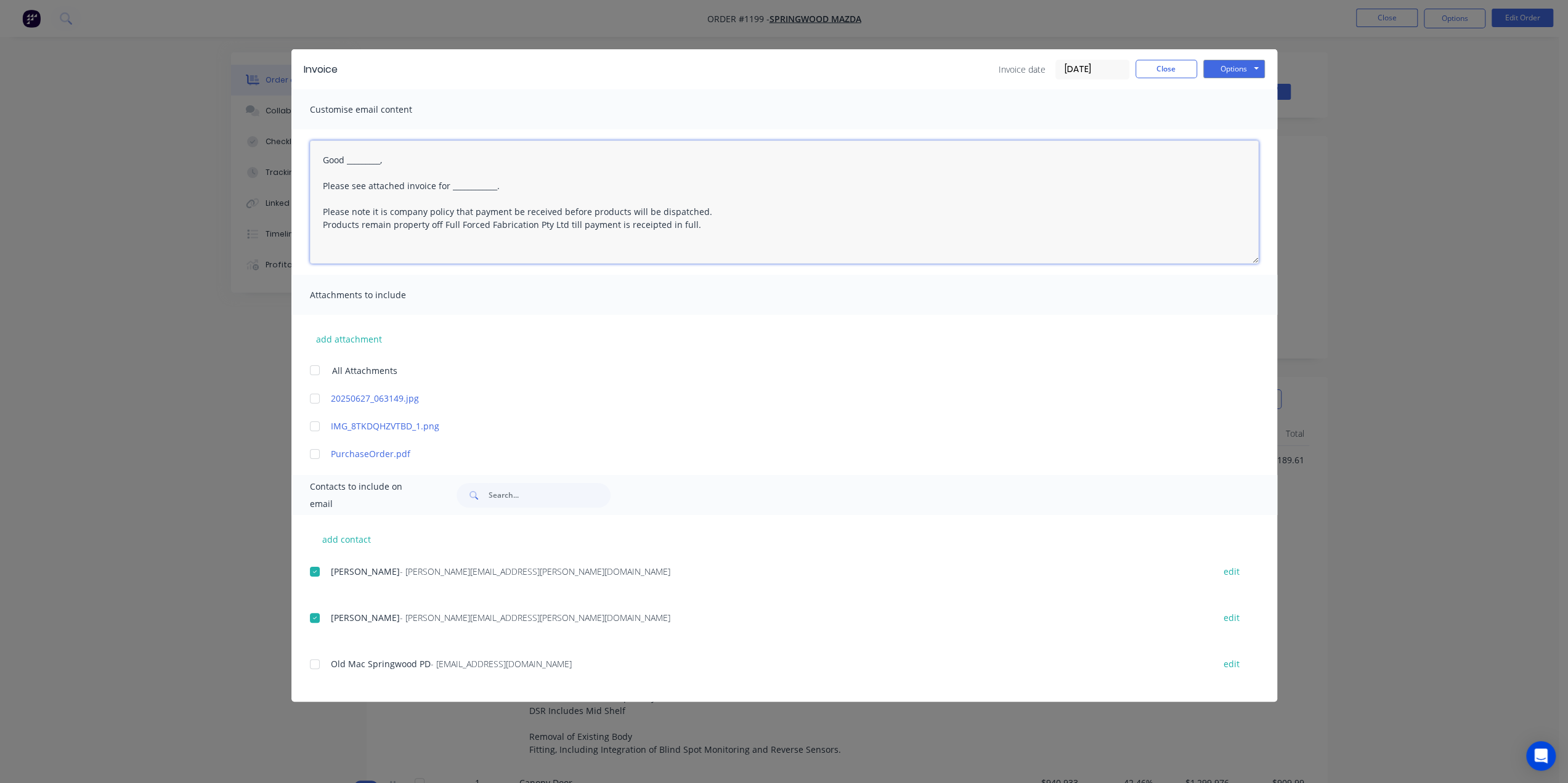
click at [311, 560] on div at bounding box center [315, 664] width 25 height 25
click at [315, 454] on div at bounding box center [315, 454] width 25 height 25
click at [1182, 72] on button "Options" at bounding box center [1234, 69] width 61 height 18
click at [382, 163] on textarea "Good _________, Please see attached invoice for ____________. Please note it is…" at bounding box center [784, 201] width 949 height 123
drag, startPoint x: 389, startPoint y: 161, endPoint x: 351, endPoint y: 163, distance: 38.1
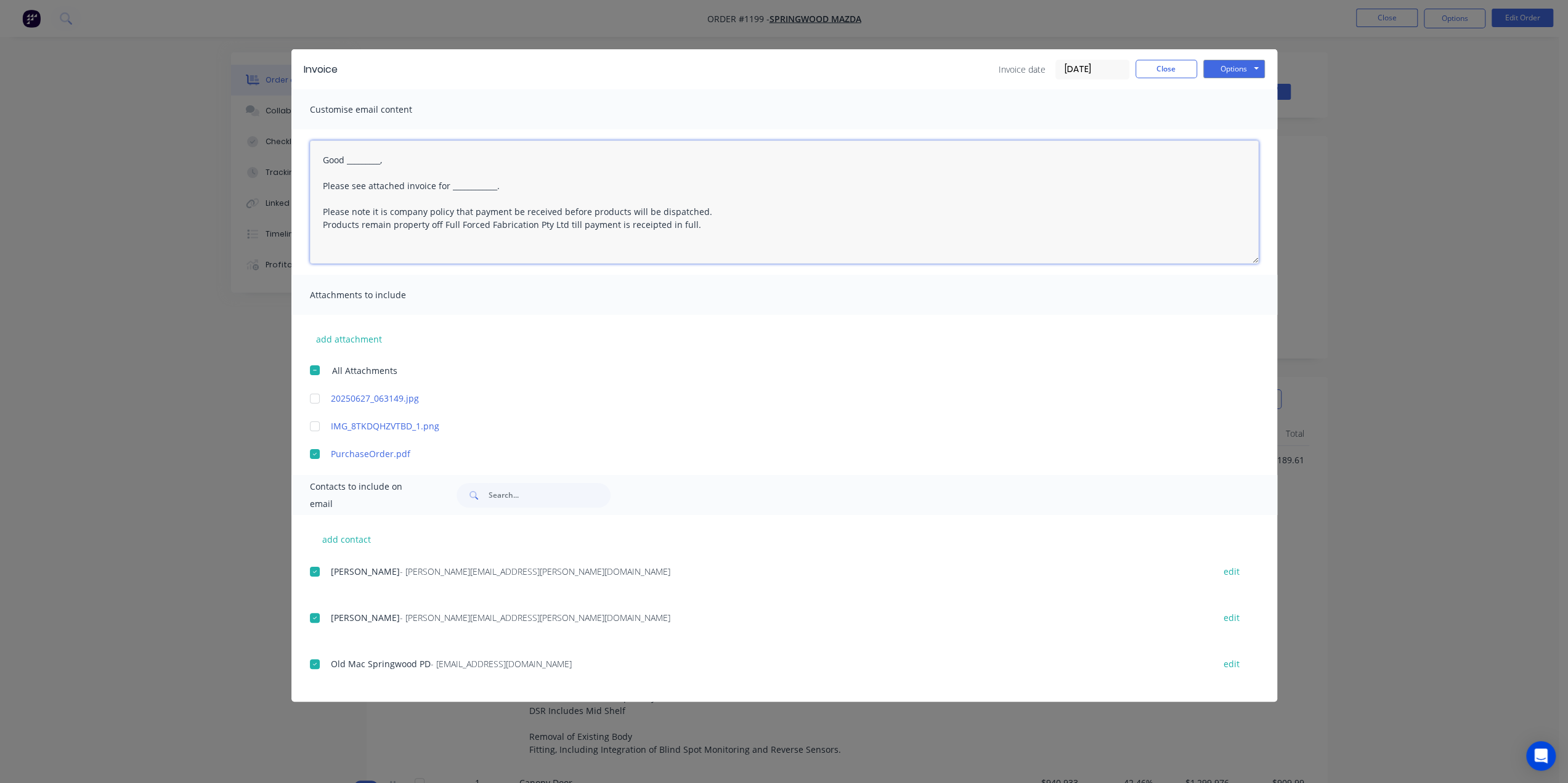
click at [349, 164] on textarea "Good _________, Please see attached invoice for ____________. Please note it is…" at bounding box center [784, 201] width 949 height 123
click at [351, 164] on textarea "Good _Mornign, Please see attached invoice for ____________. Please note it is …" at bounding box center [784, 201] width 949 height 123
click at [378, 160] on textarea "Good Mornign, Please see attached invoice for ____________. Please note it is c…" at bounding box center [784, 201] width 949 height 123
drag, startPoint x: 494, startPoint y: 185, endPoint x: 448, endPoint y: 183, distance: 46.0
click at [448, 184] on textarea "Good Morning, Please see attached invoice for ____________. Please note it is c…" at bounding box center [784, 201] width 949 height 123
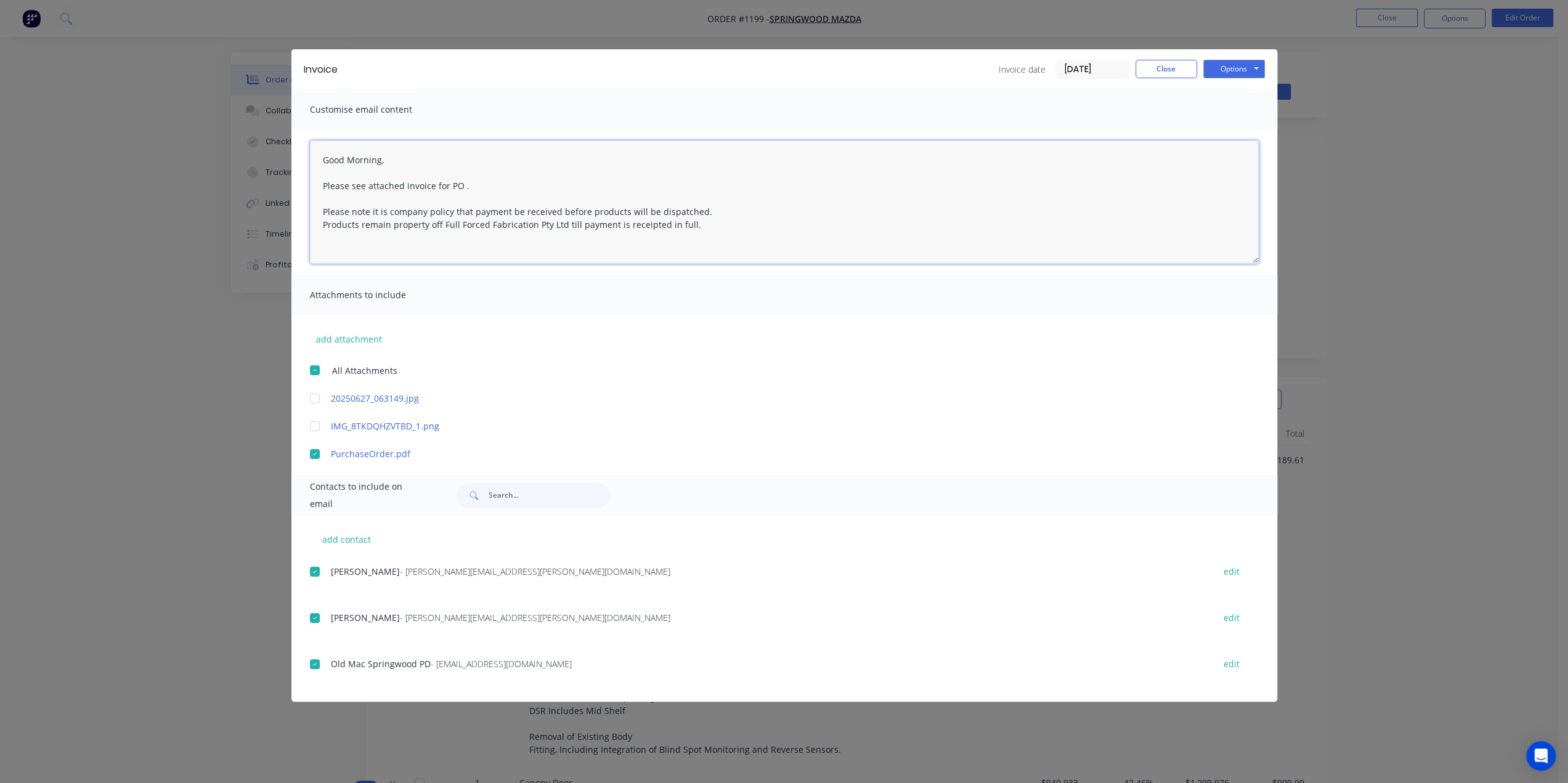
paste textarea "2S36978 Stock No. 11262839"
click at [1182, 71] on button "Options" at bounding box center [1234, 69] width 61 height 18
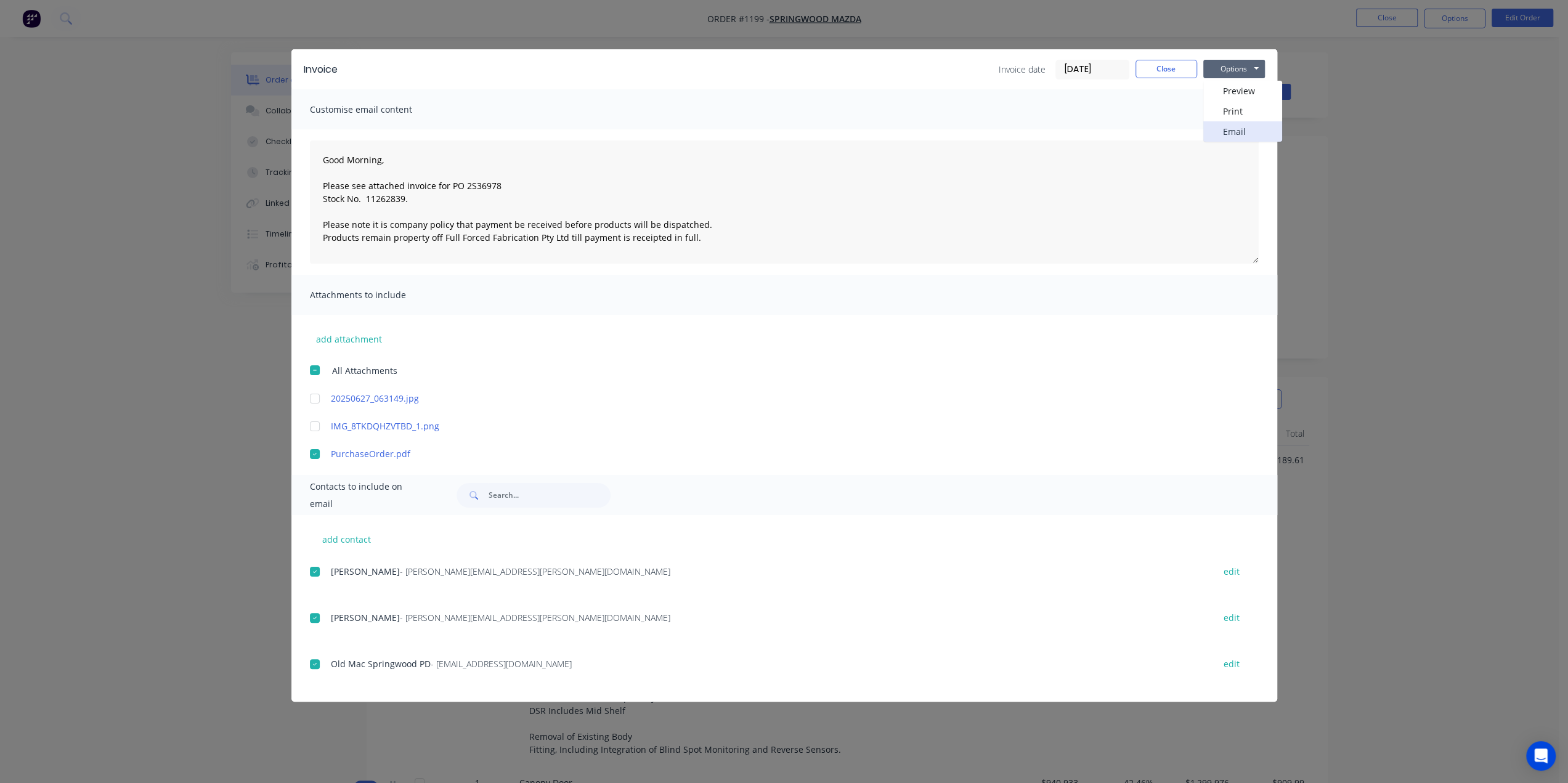
click at [1182, 128] on button "Email" at bounding box center [1242, 131] width 79 height 20
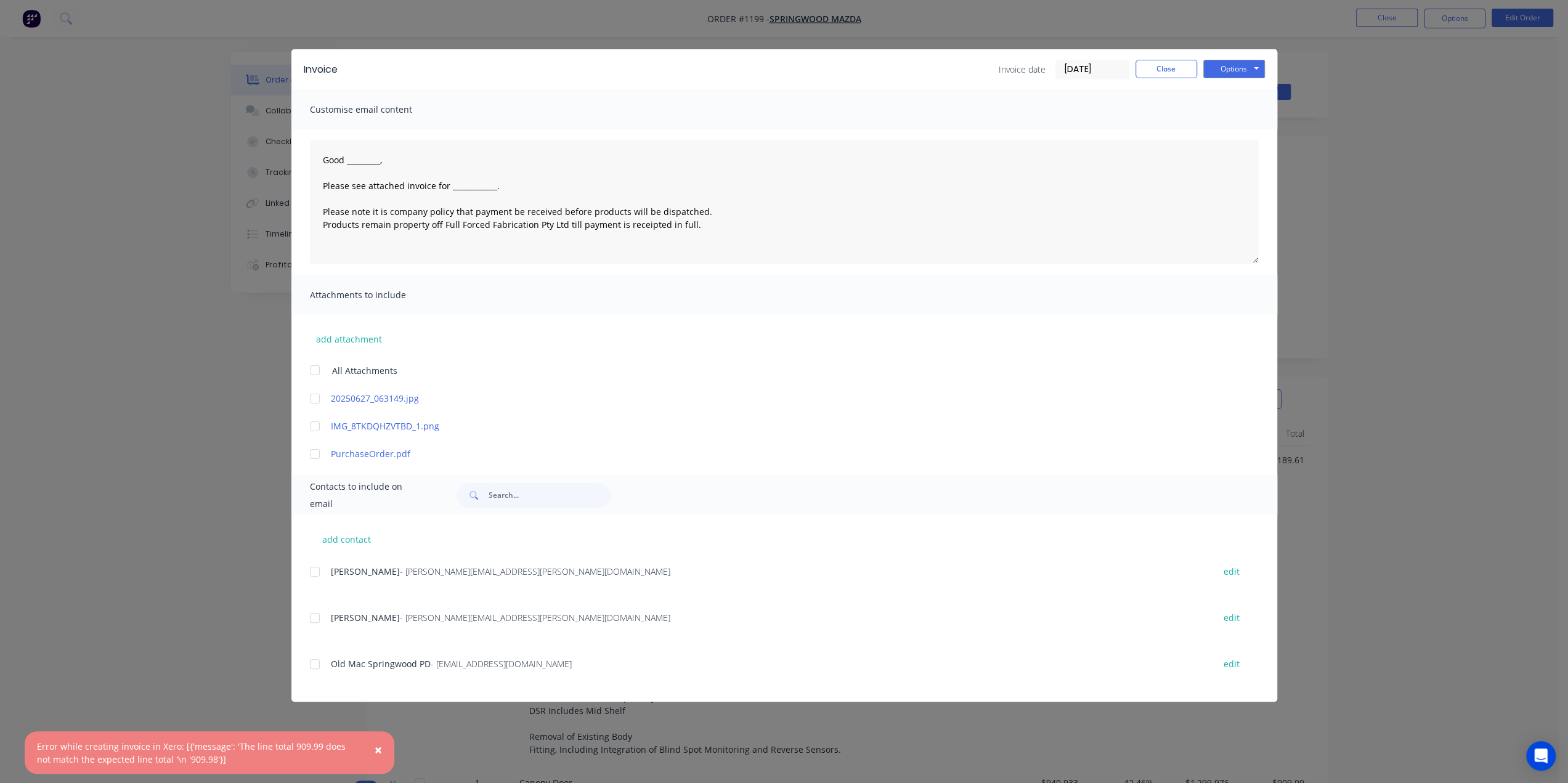
type textarea "Good _________, Please see attached invoice for ____________. Please note it is…"
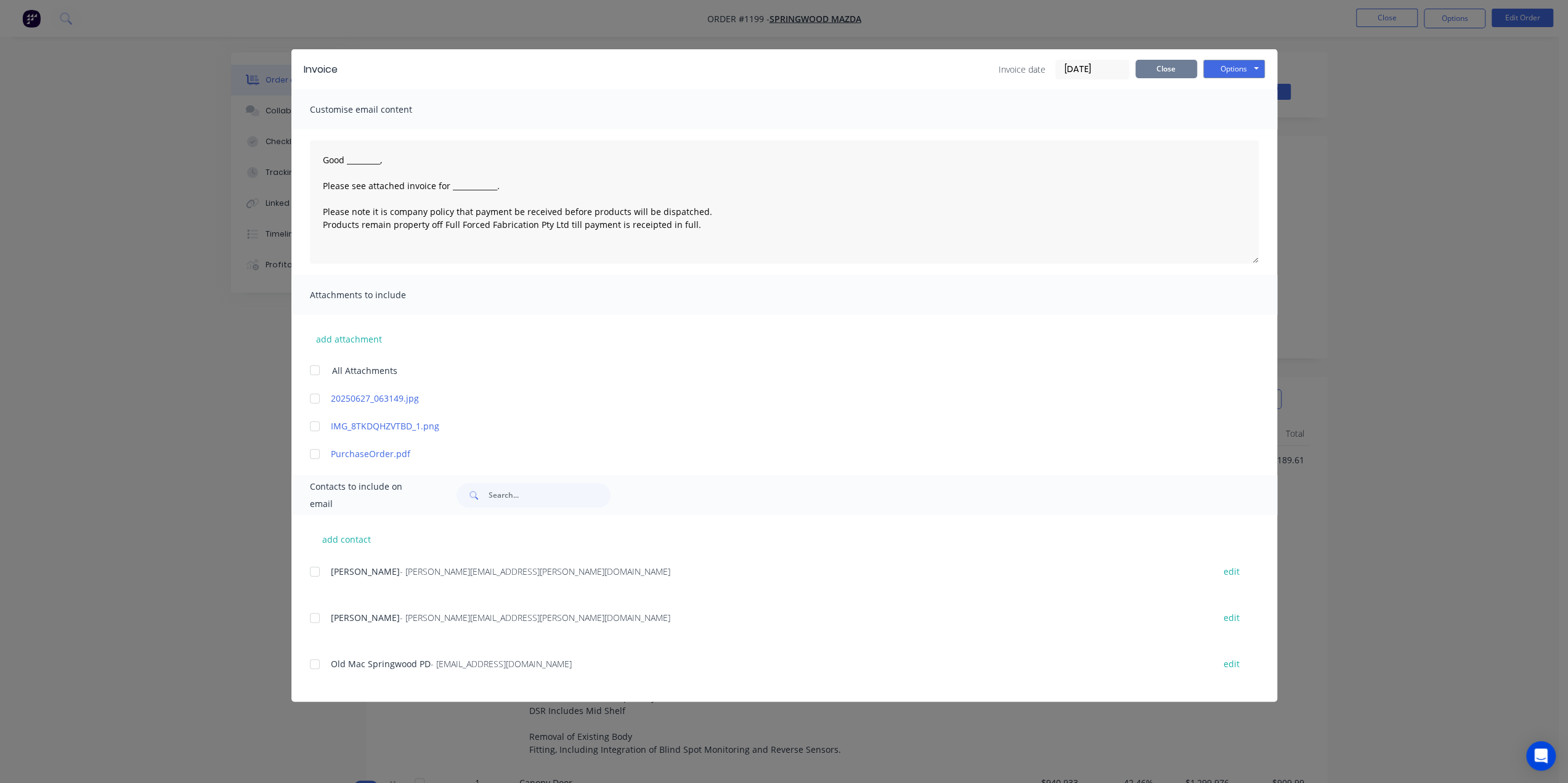
click at [1162, 71] on button "Close" at bounding box center [1166, 69] width 61 height 18
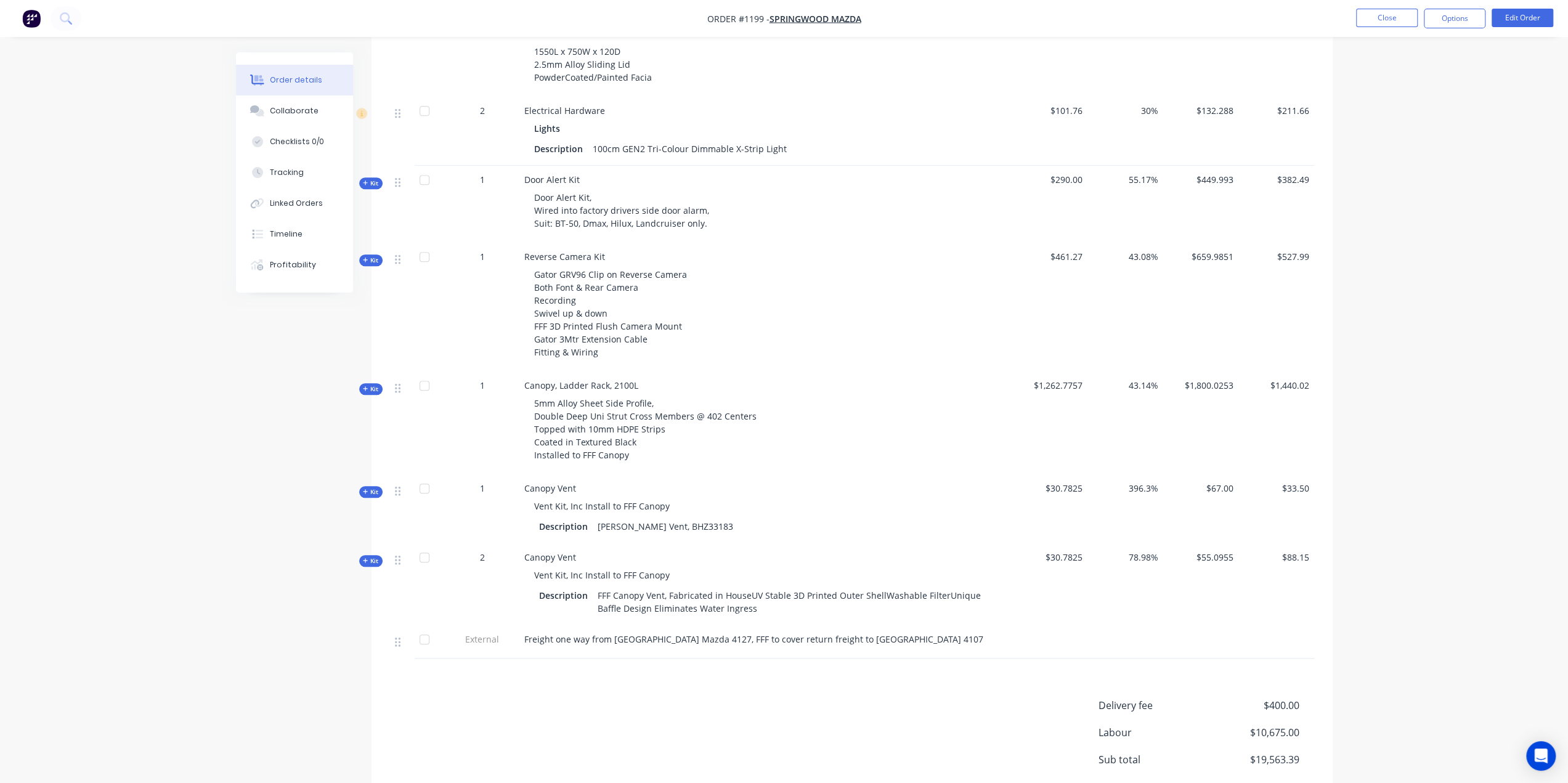
scroll to position [924, 0]
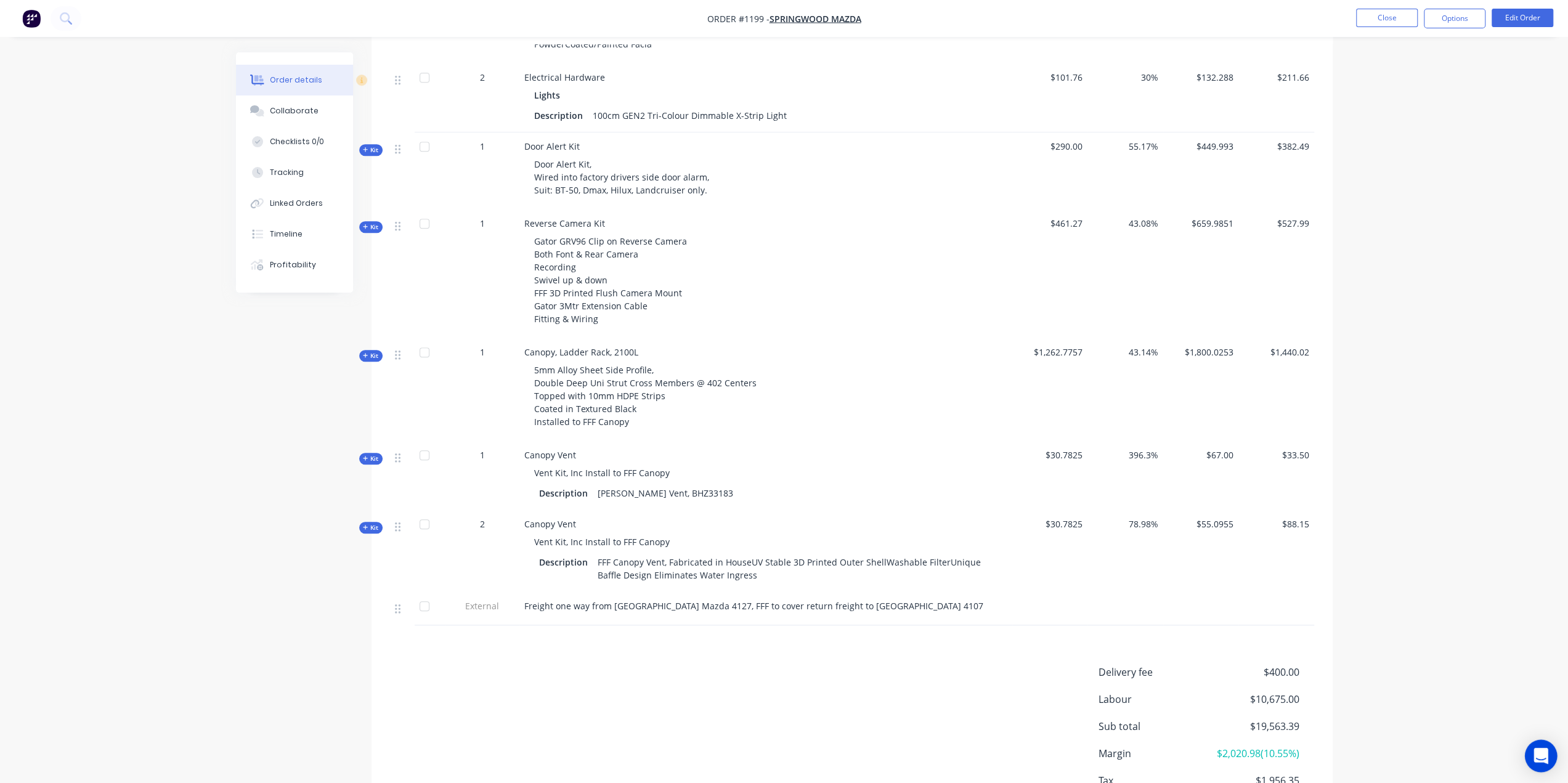
click at [1182, 560] on icon "Open Intercom Messenger" at bounding box center [1540, 756] width 14 height 16
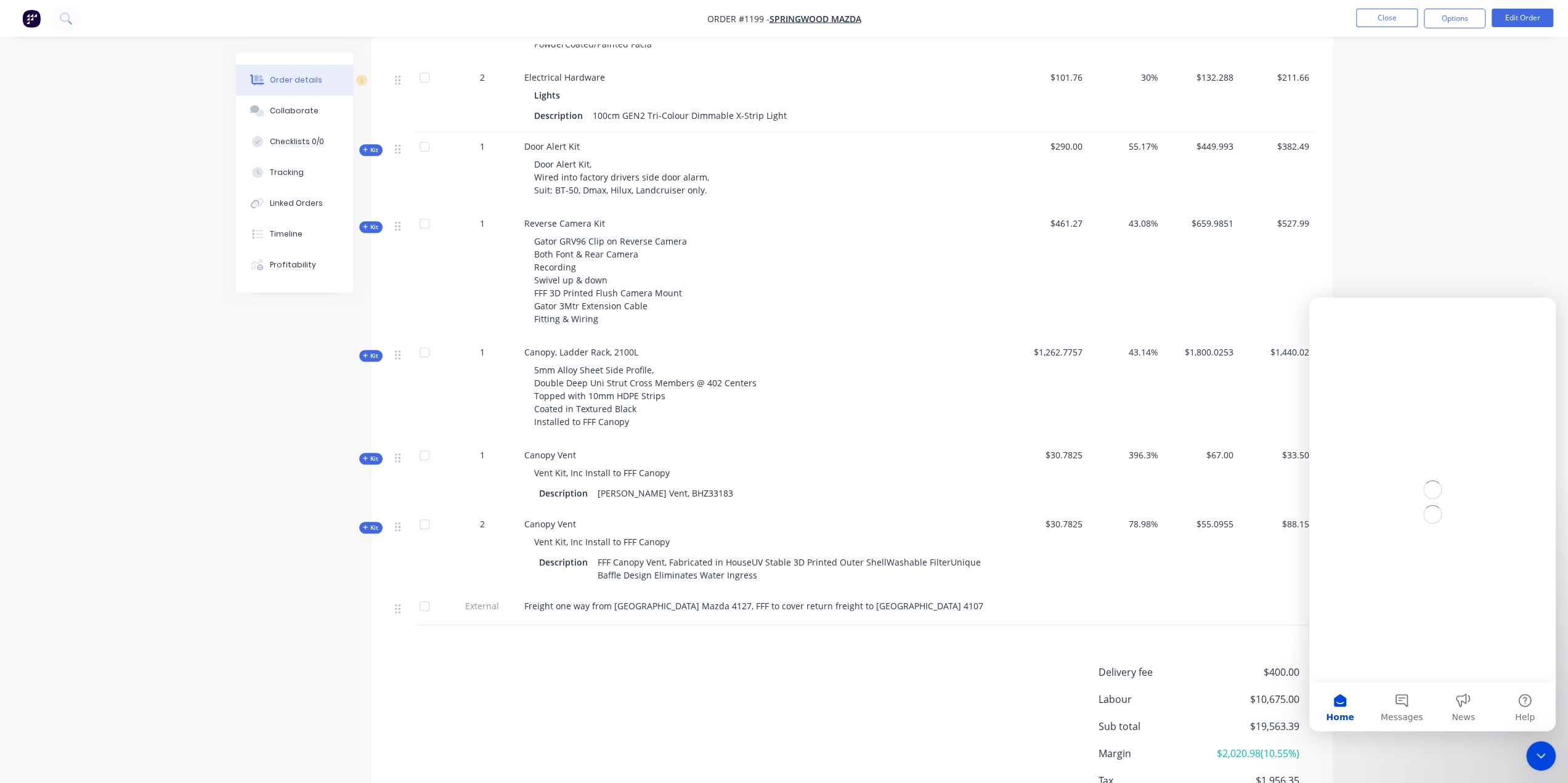
scroll to position [0, 0]
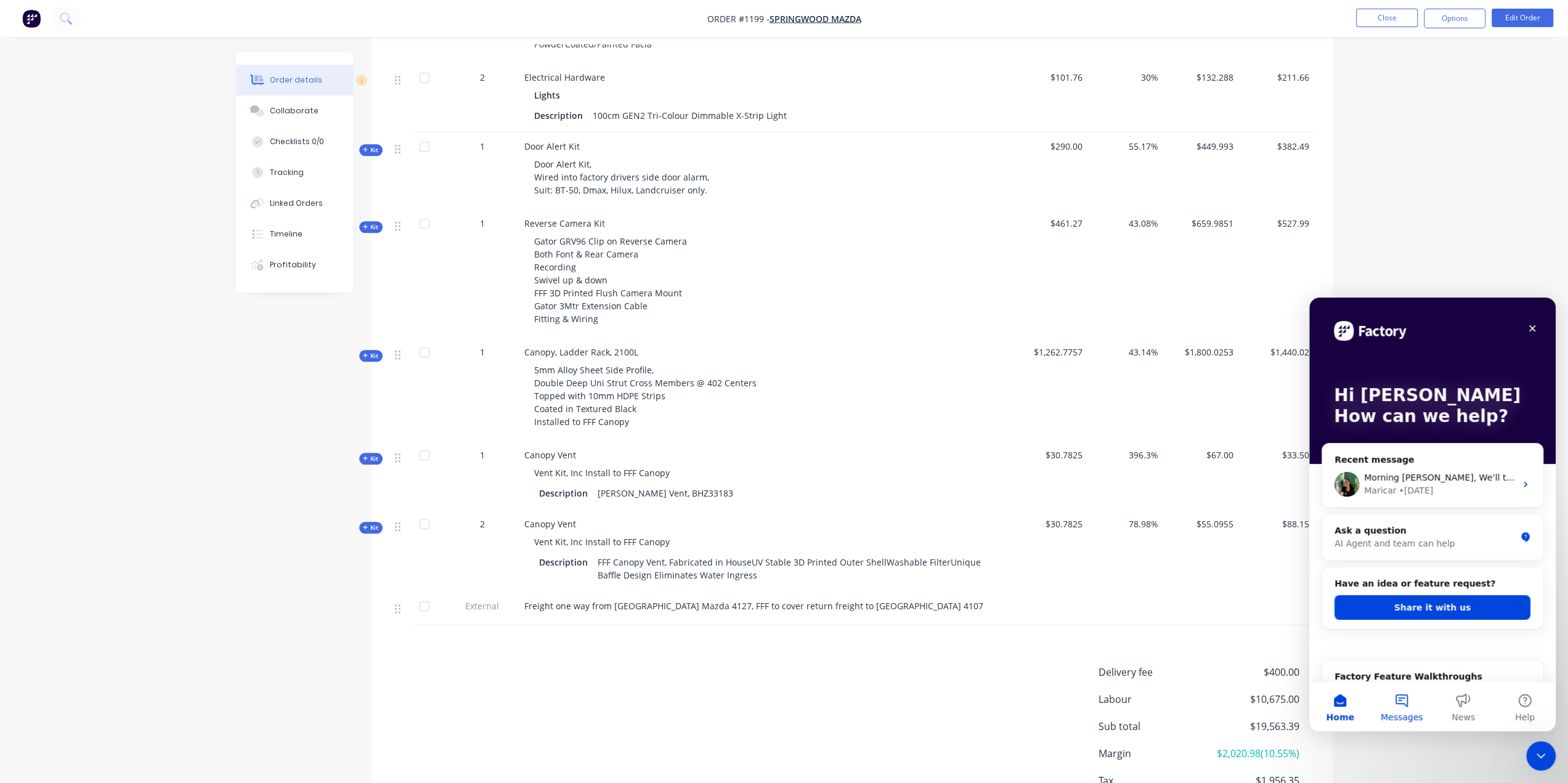
click at [1182, 560] on button "Messages" at bounding box center [1402, 706] width 61 height 50
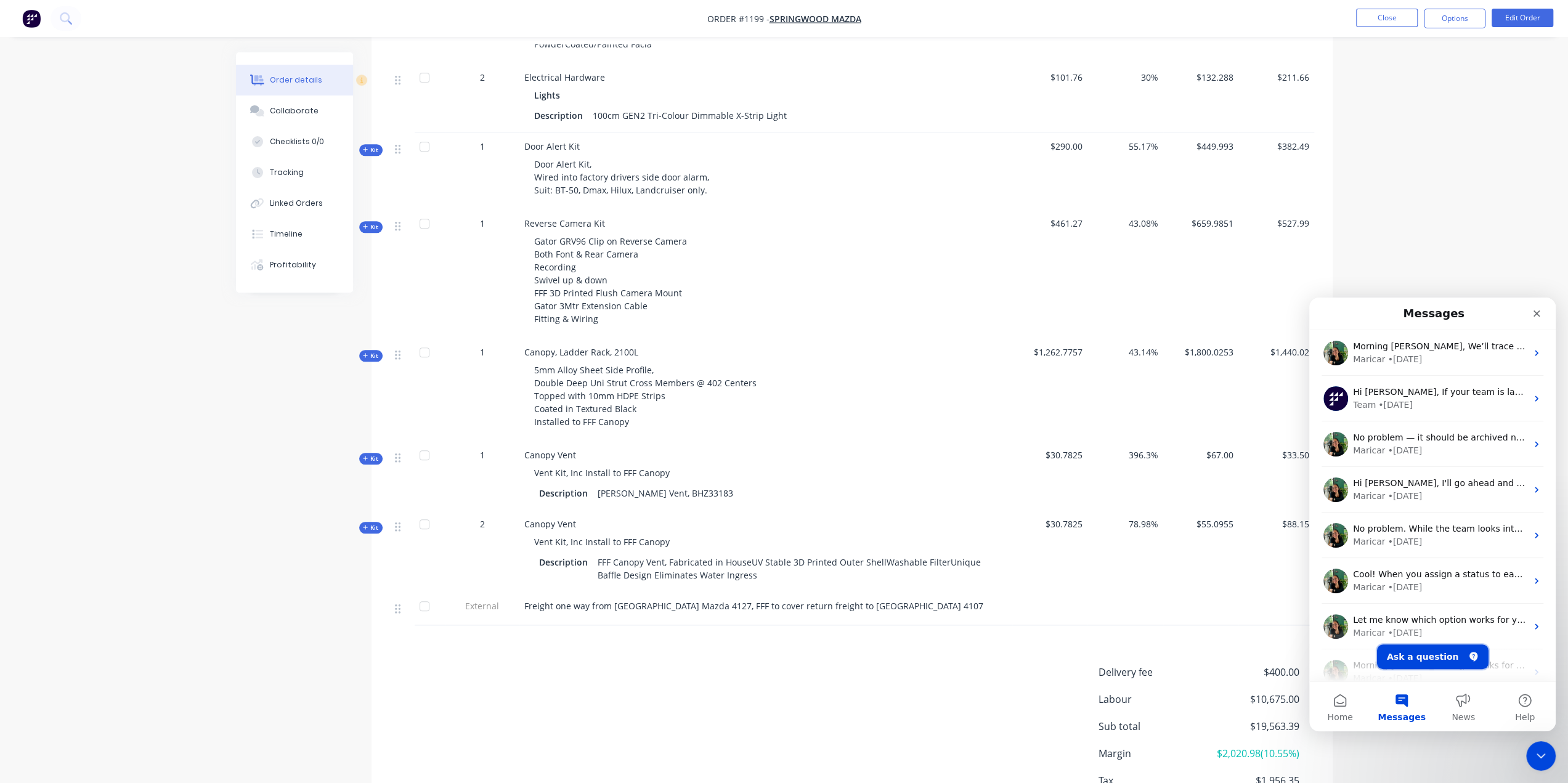
click at [1182, 560] on button "Ask a question" at bounding box center [1432, 657] width 112 height 25
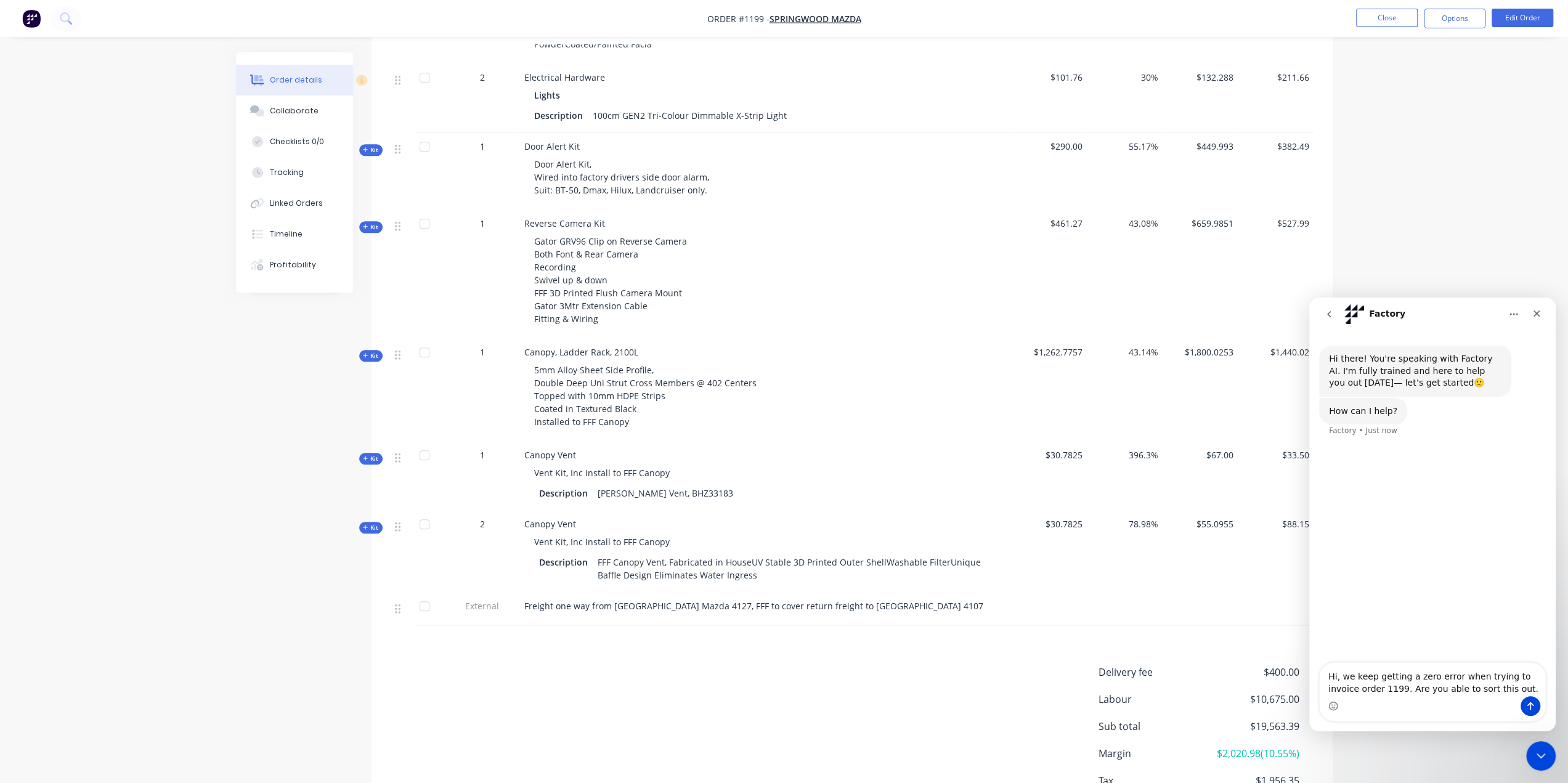
type textarea "Hi, we keep getting a zero error when trying to invoice order 1199. Are you abl…"
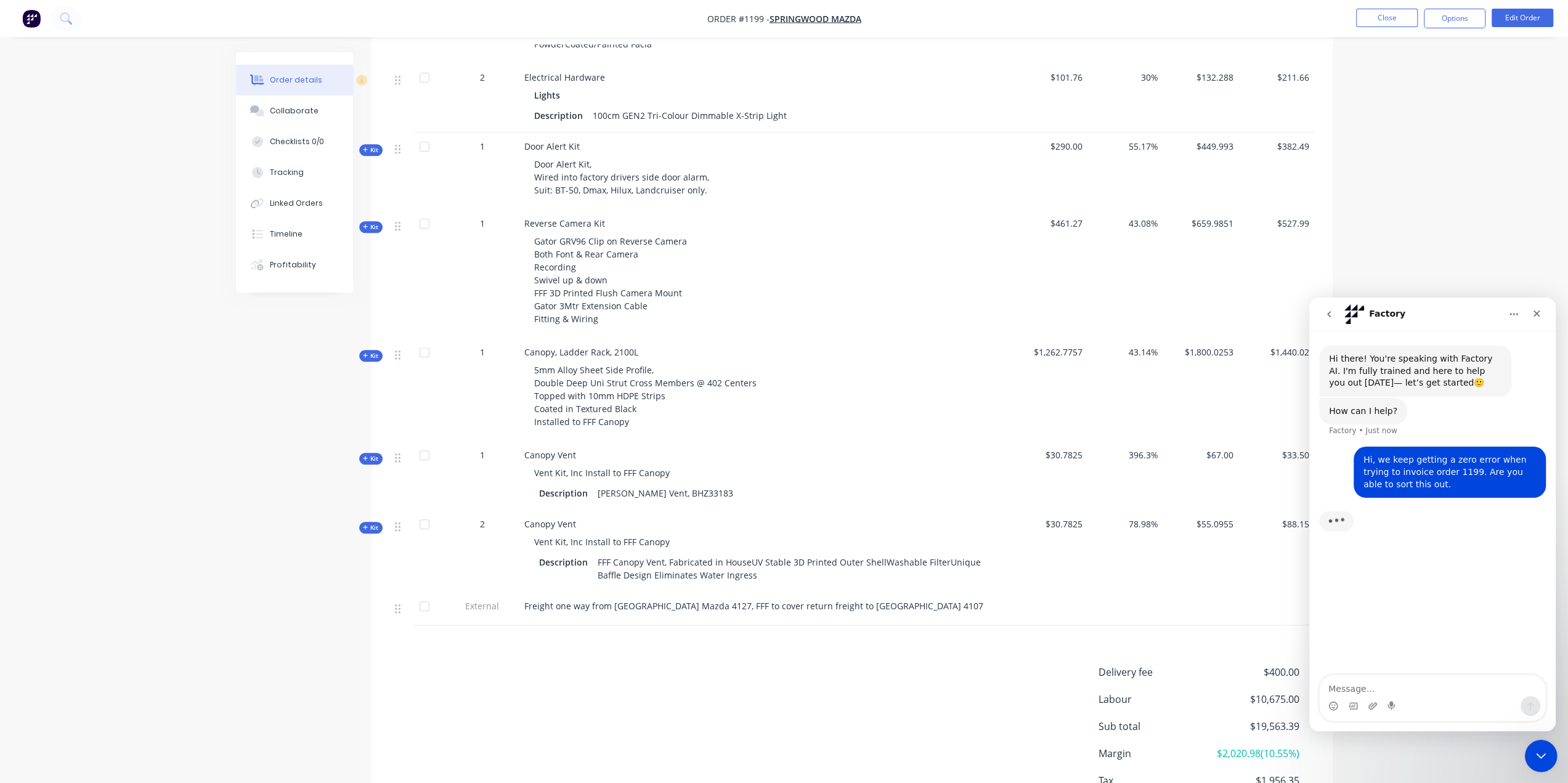
click at [1182, 560] on div "Close Intercom Messenger" at bounding box center [1539, 754] width 30 height 30
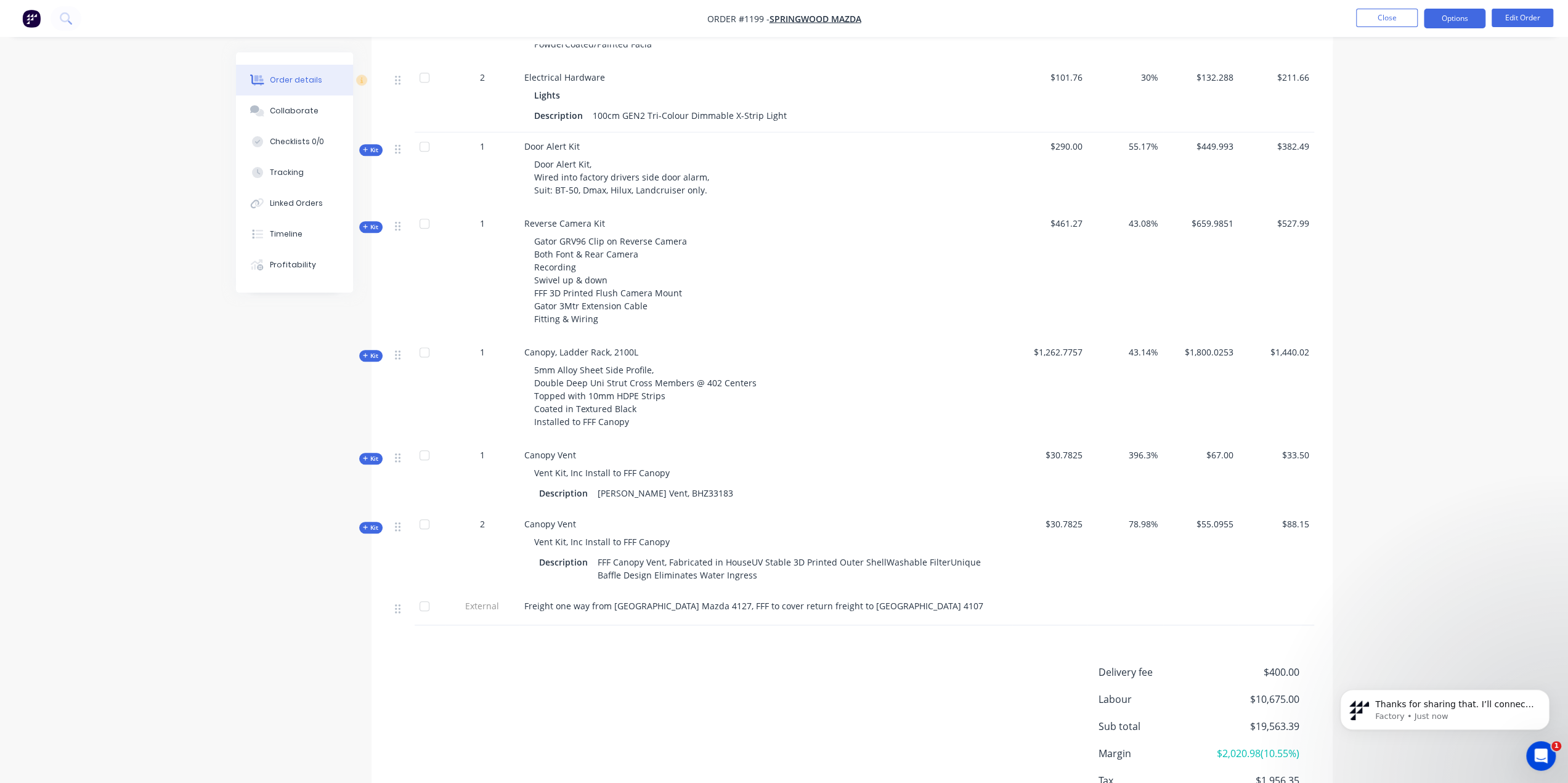
click at [1182, 14] on button "Options" at bounding box center [1454, 18] width 61 height 20
click at [1182, 81] on div "Invoice" at bounding box center [1417, 74] width 113 height 18
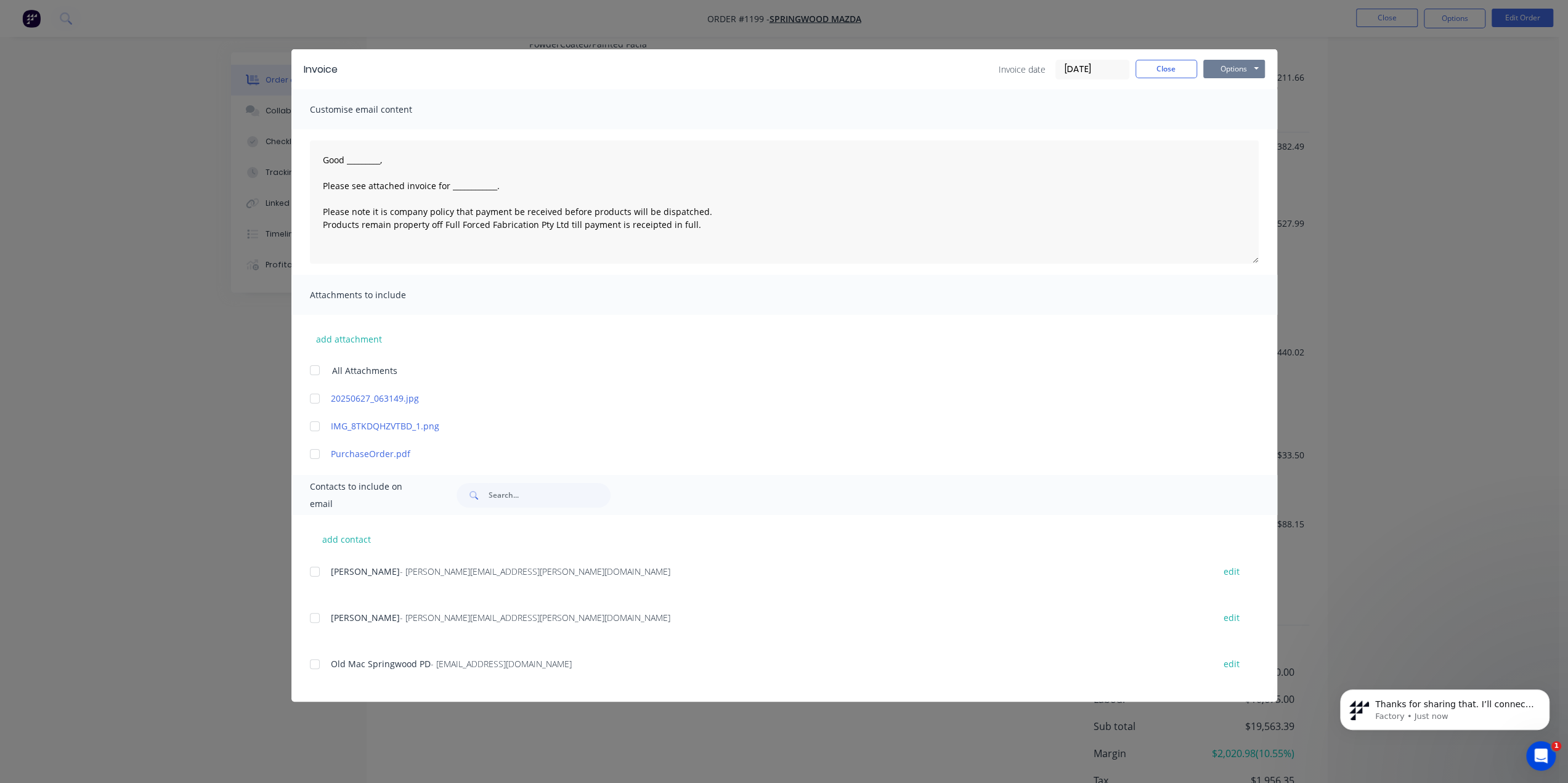
click at [1182, 72] on button "Options" at bounding box center [1234, 69] width 61 height 18
click at [1182, 132] on button "Email" at bounding box center [1242, 131] width 79 height 20
click at [316, 560] on div at bounding box center [315, 664] width 25 height 25
click at [310, 560] on div at bounding box center [315, 618] width 25 height 25
drag, startPoint x: 310, startPoint y: 574, endPoint x: 318, endPoint y: 592, distance: 19.7
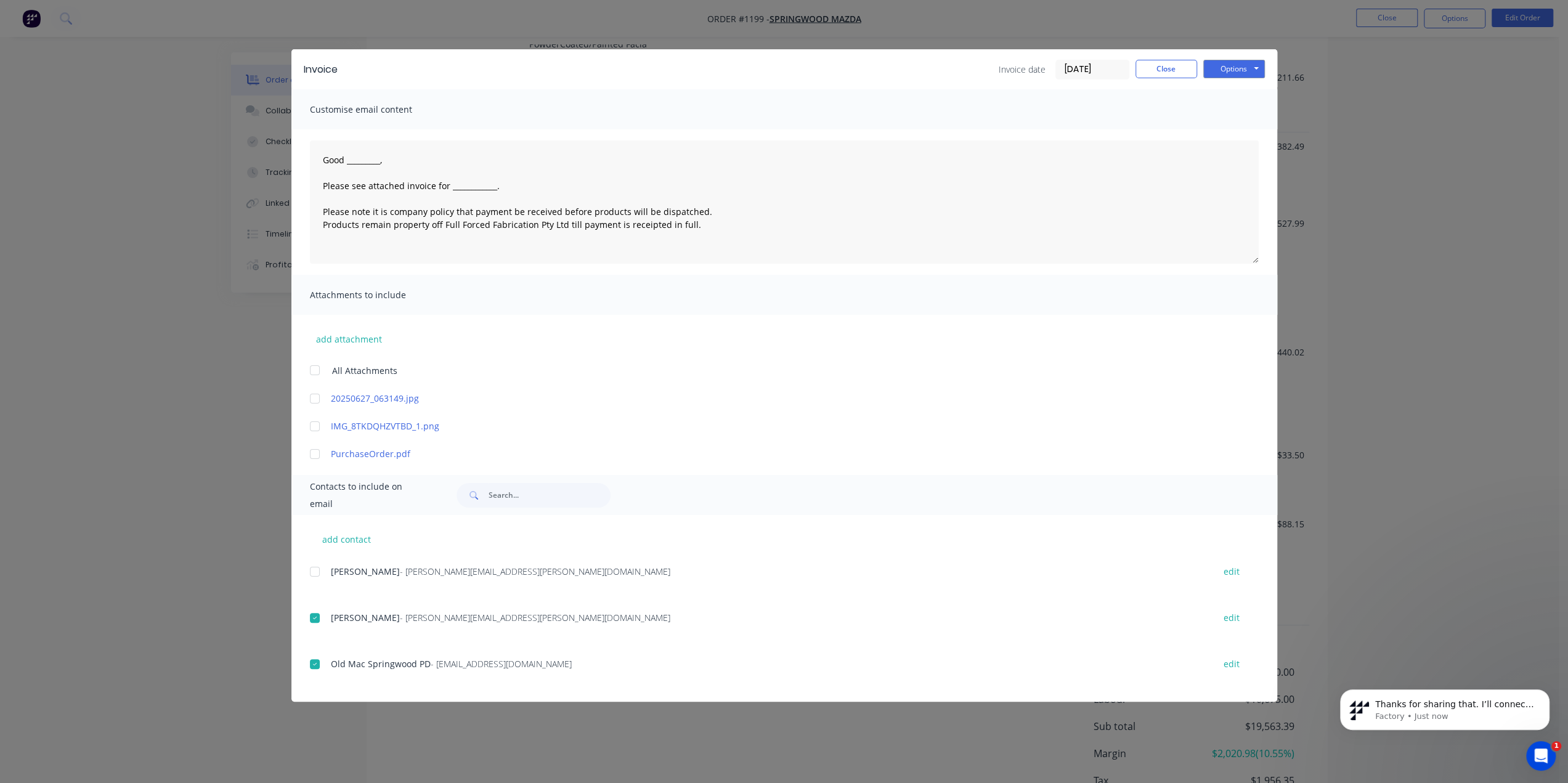
click at [310, 560] on div at bounding box center [315, 571] width 25 height 25
drag, startPoint x: 382, startPoint y: 162, endPoint x: 346, endPoint y: 162, distance: 36.0
click at [346, 162] on textarea "Good _________, Please see attached invoice for ____________. Please note it is…" at bounding box center [784, 201] width 949 height 123
click at [491, 186] on textarea "Good Morning, Please see attached invoice for ____________. Please note it is c…" at bounding box center [784, 201] width 949 height 123
drag, startPoint x: 503, startPoint y: 185, endPoint x: 448, endPoint y: 187, distance: 55.0
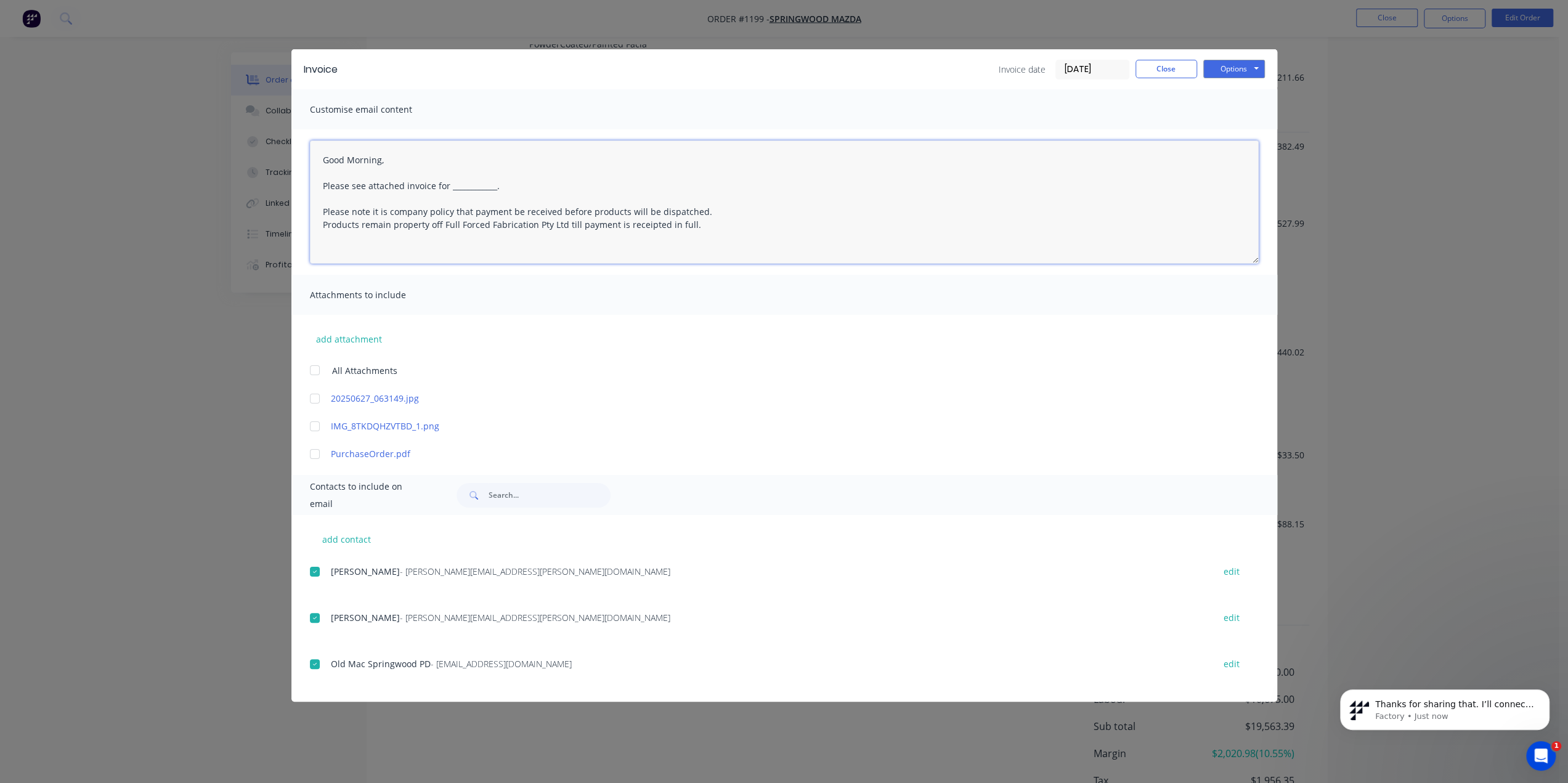
click at [448, 187] on textarea "Good Morning, Please see attached invoice for ____________. Please note it is c…" at bounding box center [784, 201] width 949 height 123
paste textarea "2S36978 Stock No. 11262839"
click at [448, 183] on textarea "Good Morning, Please see attached invoice for 2S36978 Stock No. 11262839 Please…" at bounding box center [784, 201] width 949 height 123
click at [317, 452] on div at bounding box center [315, 454] width 25 height 25
drag, startPoint x: 385, startPoint y: 162, endPoint x: 345, endPoint y: 163, distance: 40.0
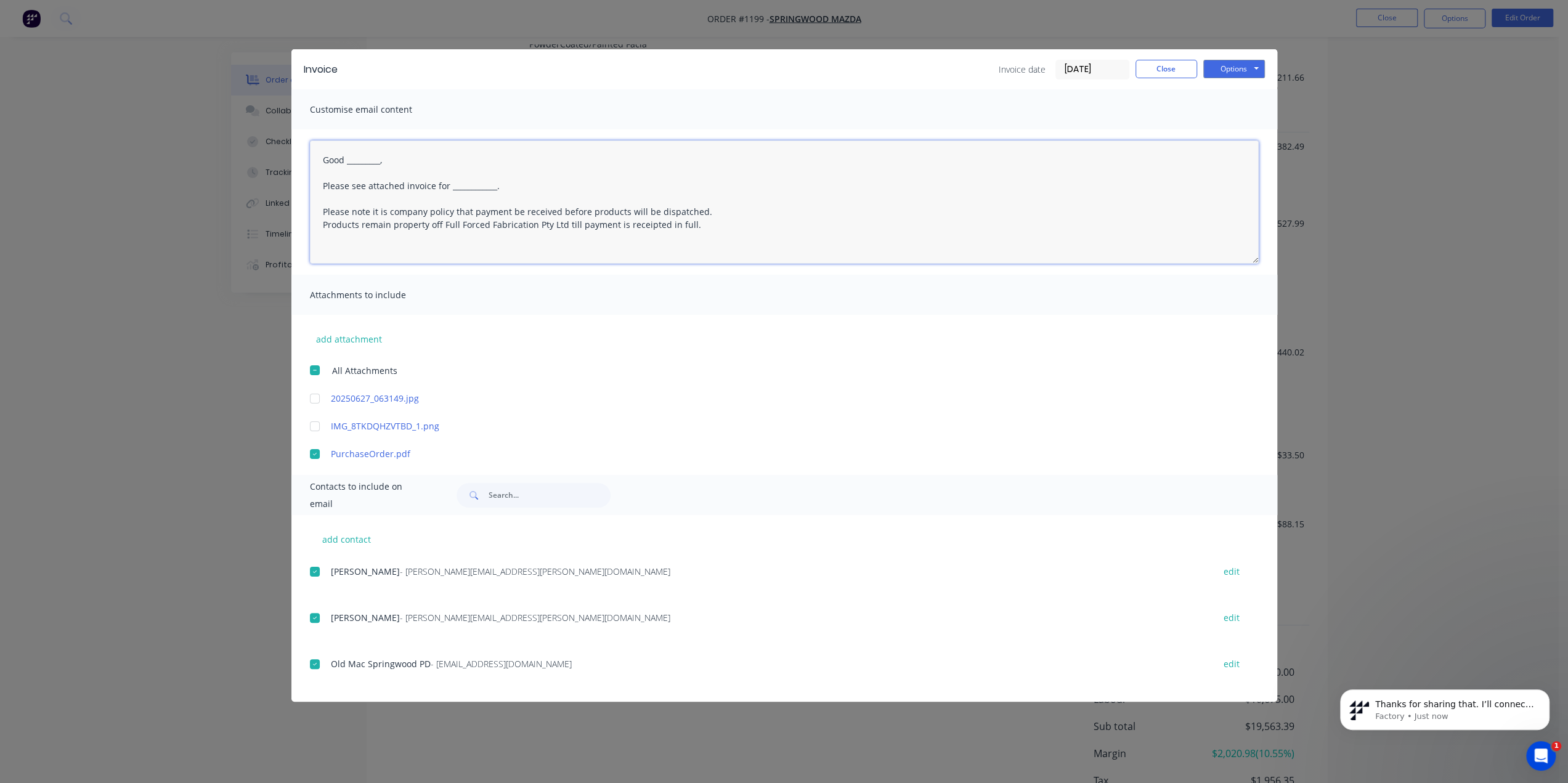
click at [345, 163] on textarea "Good _________, Please see attached invoice for ____________. Please note it is…" at bounding box center [784, 201] width 949 height 123
drag, startPoint x: 507, startPoint y: 185, endPoint x: 448, endPoint y: 190, distance: 59.2
click at [448, 190] on textarea "Good Morning, Please see attached invoice for ____________. Please note it is c…" at bounding box center [784, 201] width 949 height 123
paste textarea "2S36978 Stock No. 11262839"
click at [1182, 69] on button "Options" at bounding box center [1234, 69] width 61 height 18
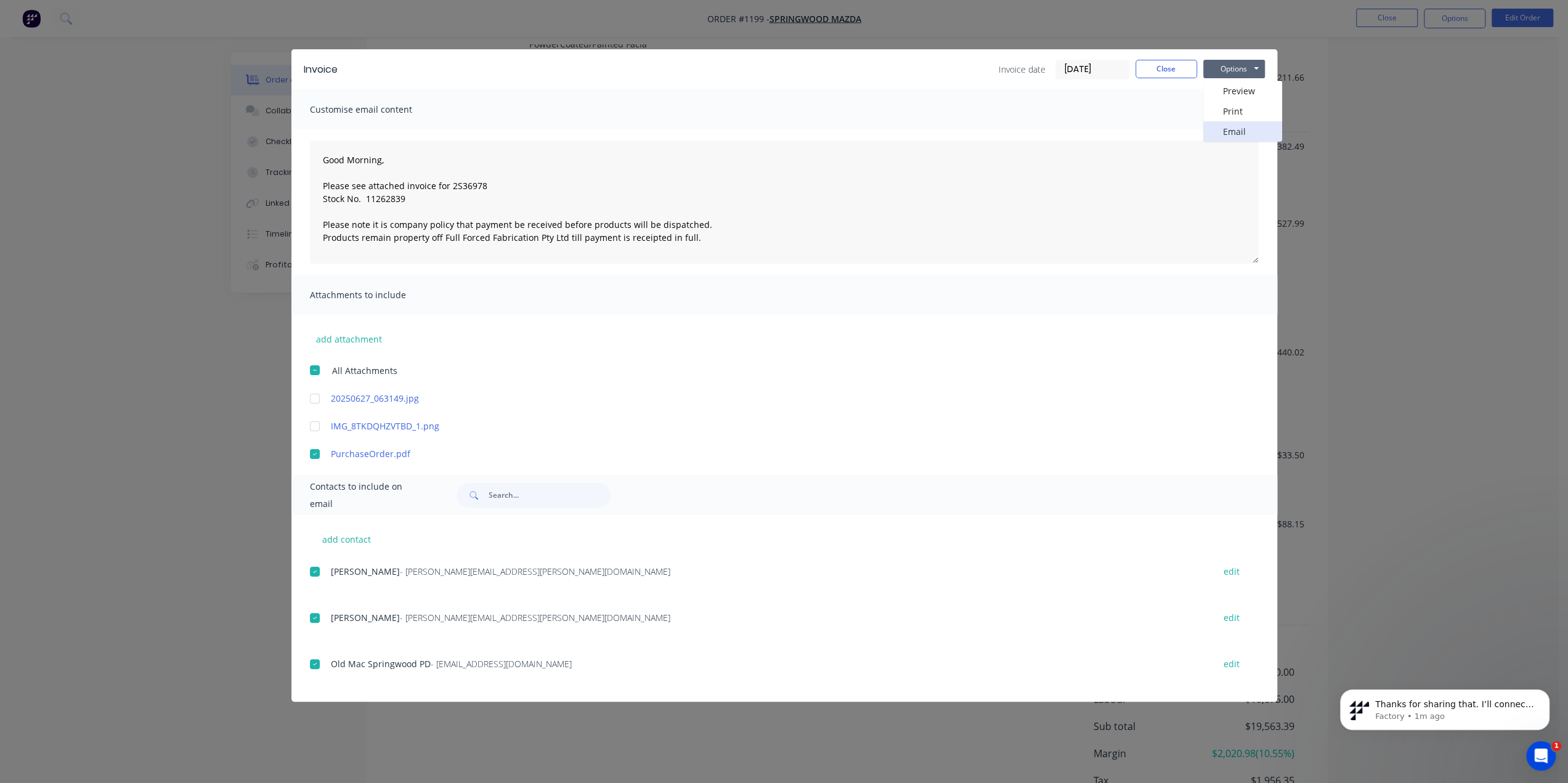
click at [1182, 134] on button "Email" at bounding box center [1242, 131] width 79 height 20
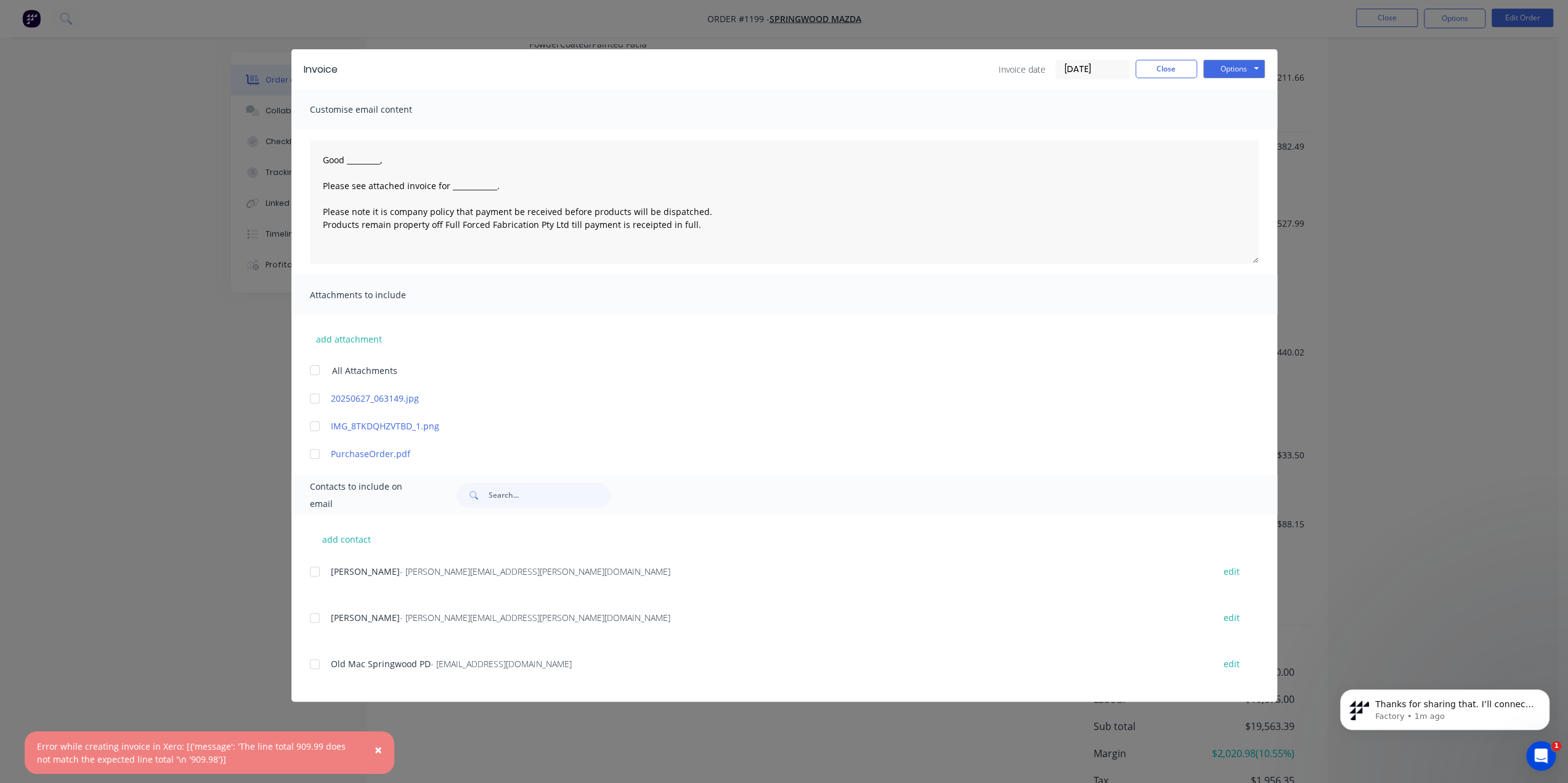
type textarea "Good _________, Please see attached invoice for ____________. Please note it is…"
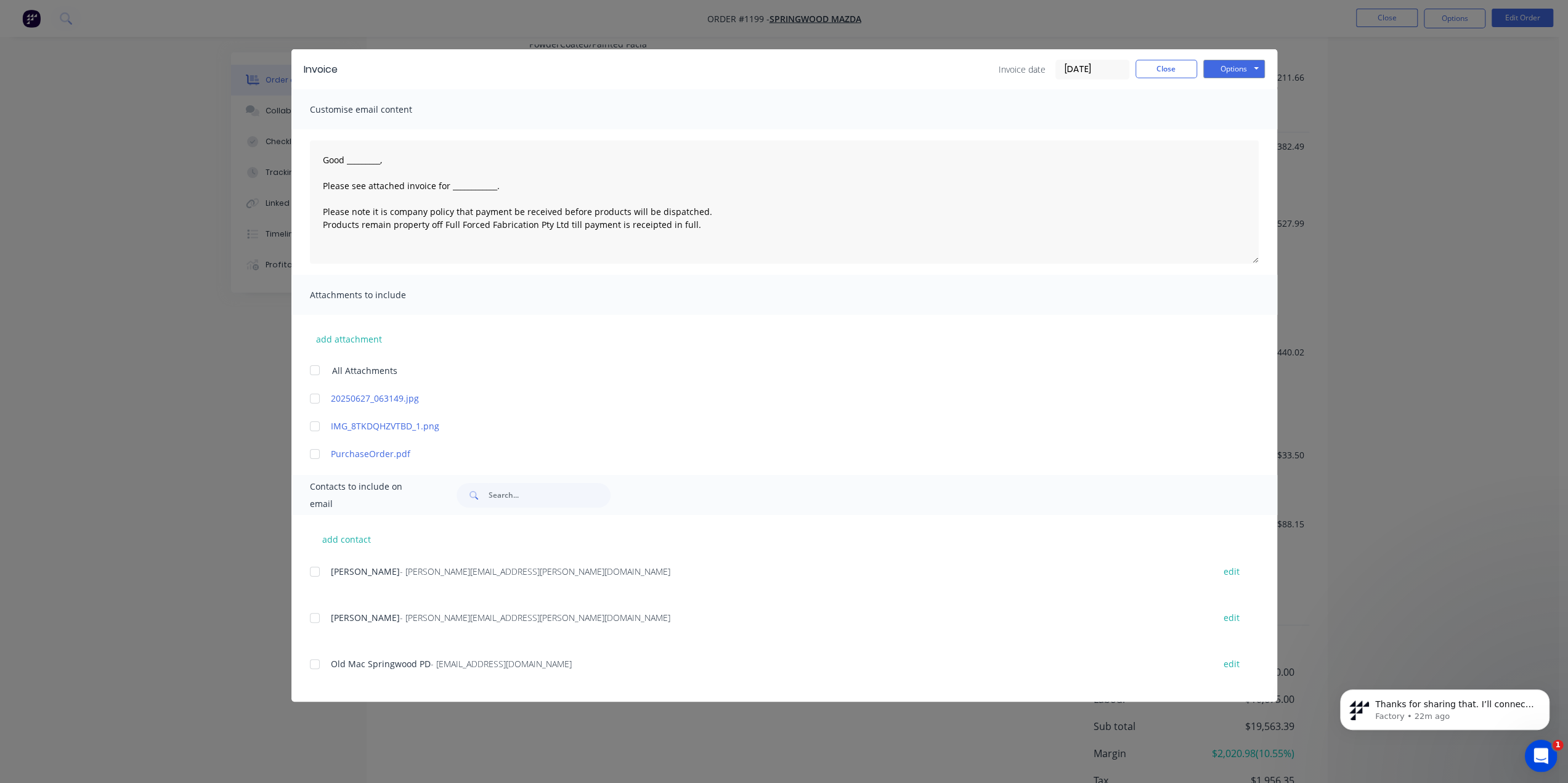
click at [1182, 560] on icon "Open Intercom Messenger" at bounding box center [1540, 754] width 20 height 20
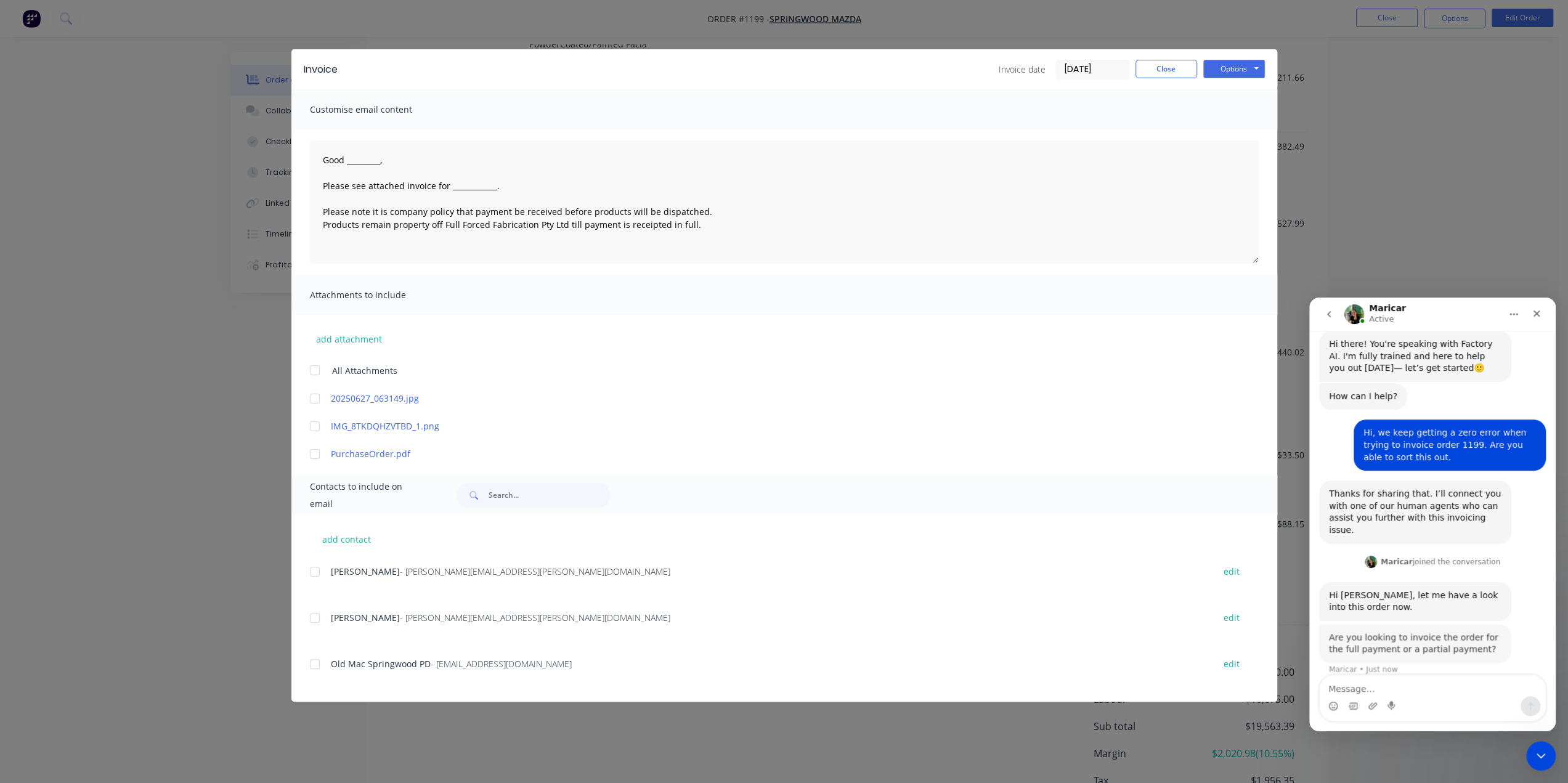
scroll to position [14, 0]
